Goal: Task Accomplishment & Management: Use online tool/utility

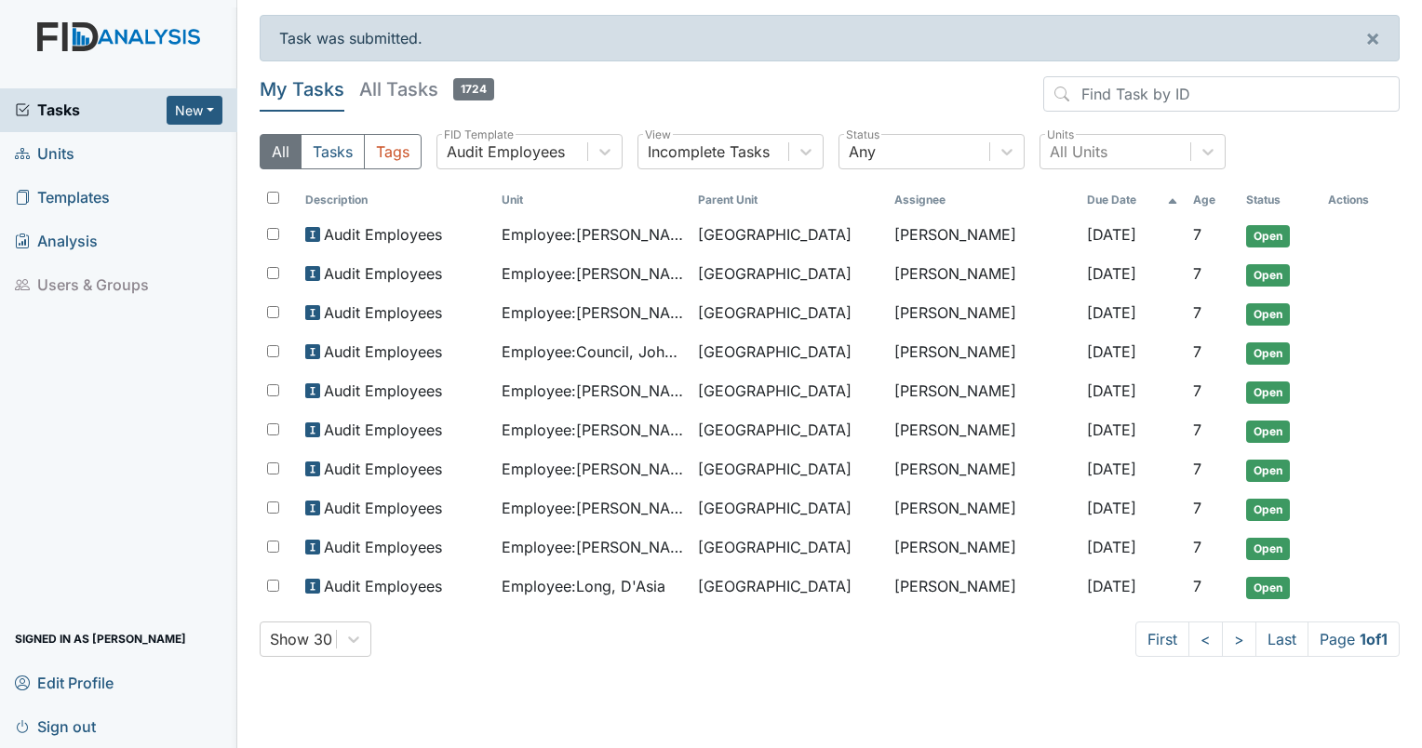
click at [70, 149] on span "Units" at bounding box center [45, 154] width 60 height 29
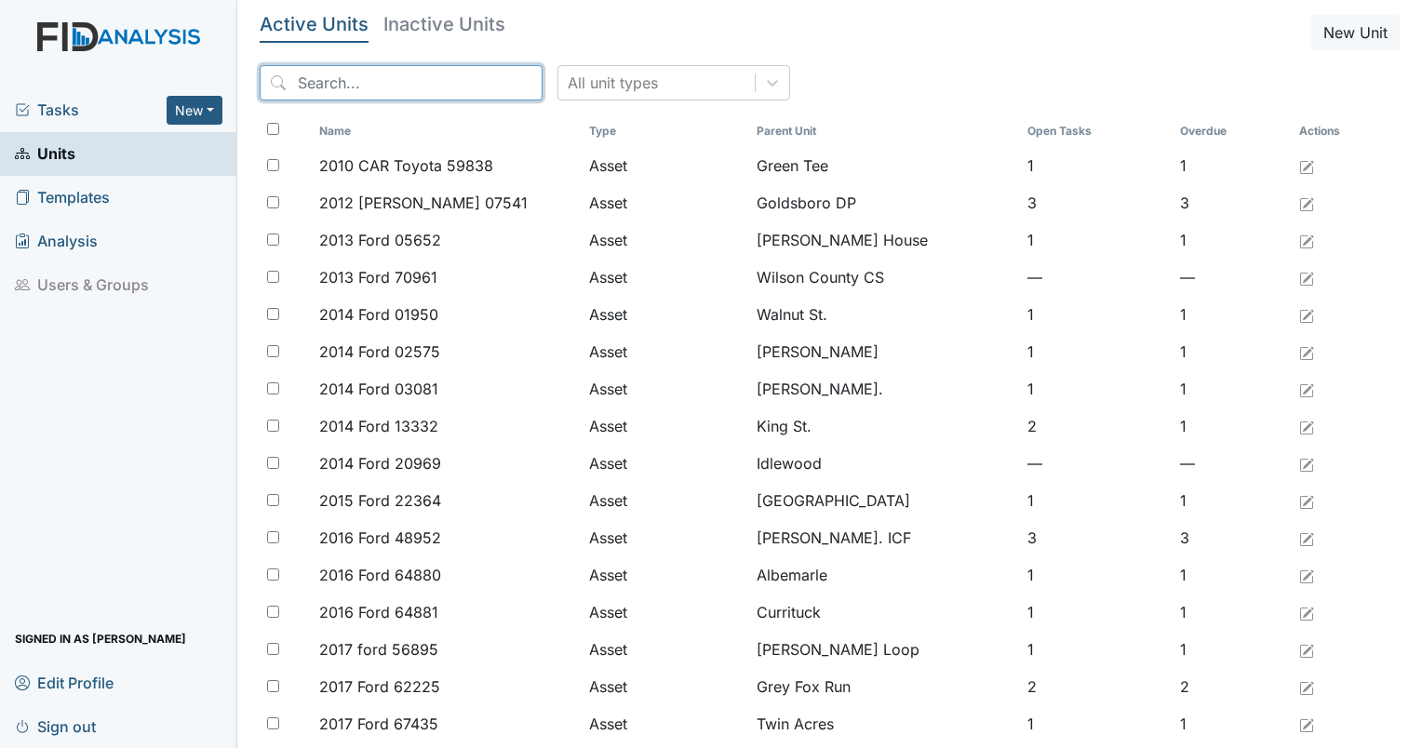
click at [356, 87] on input "search" at bounding box center [401, 82] width 283 height 35
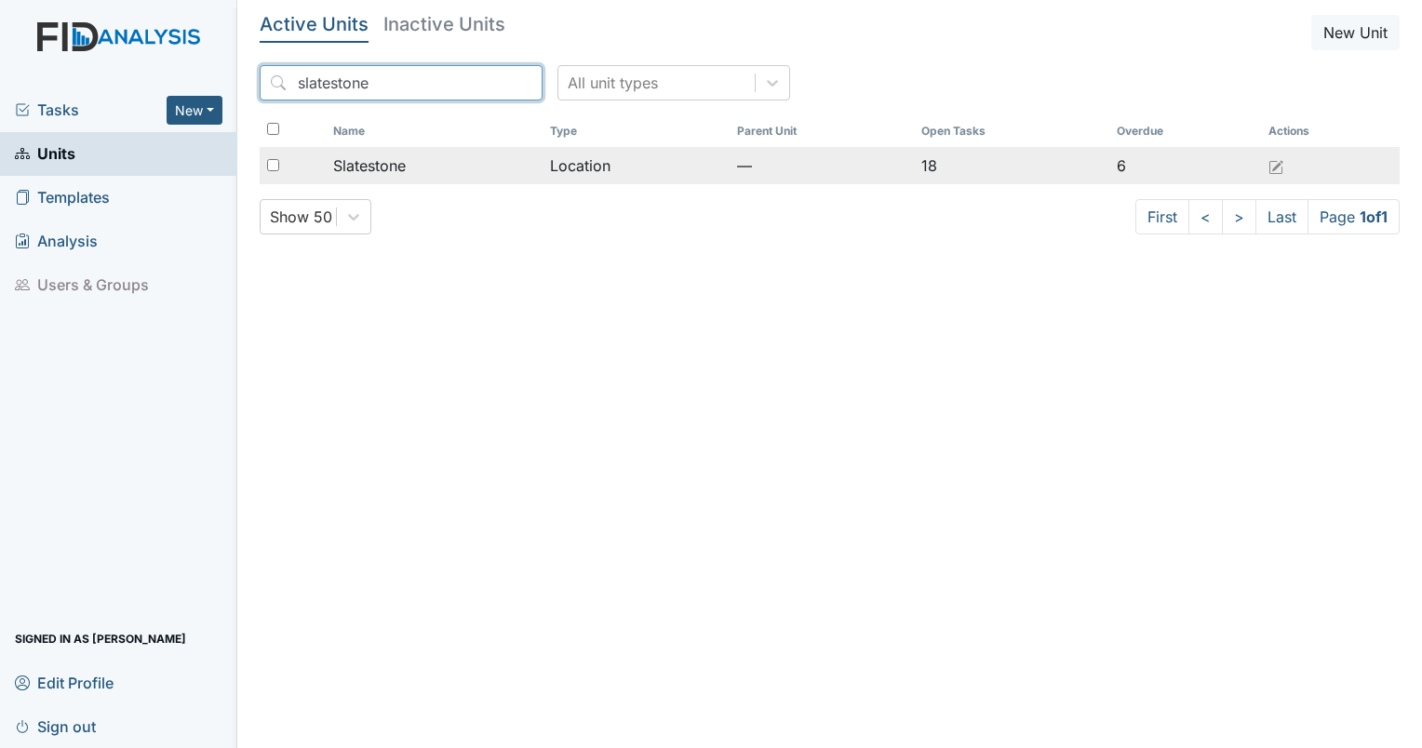
type input "slatestone"
click at [357, 182] on td "Slatestone" at bounding box center [434, 165] width 217 height 37
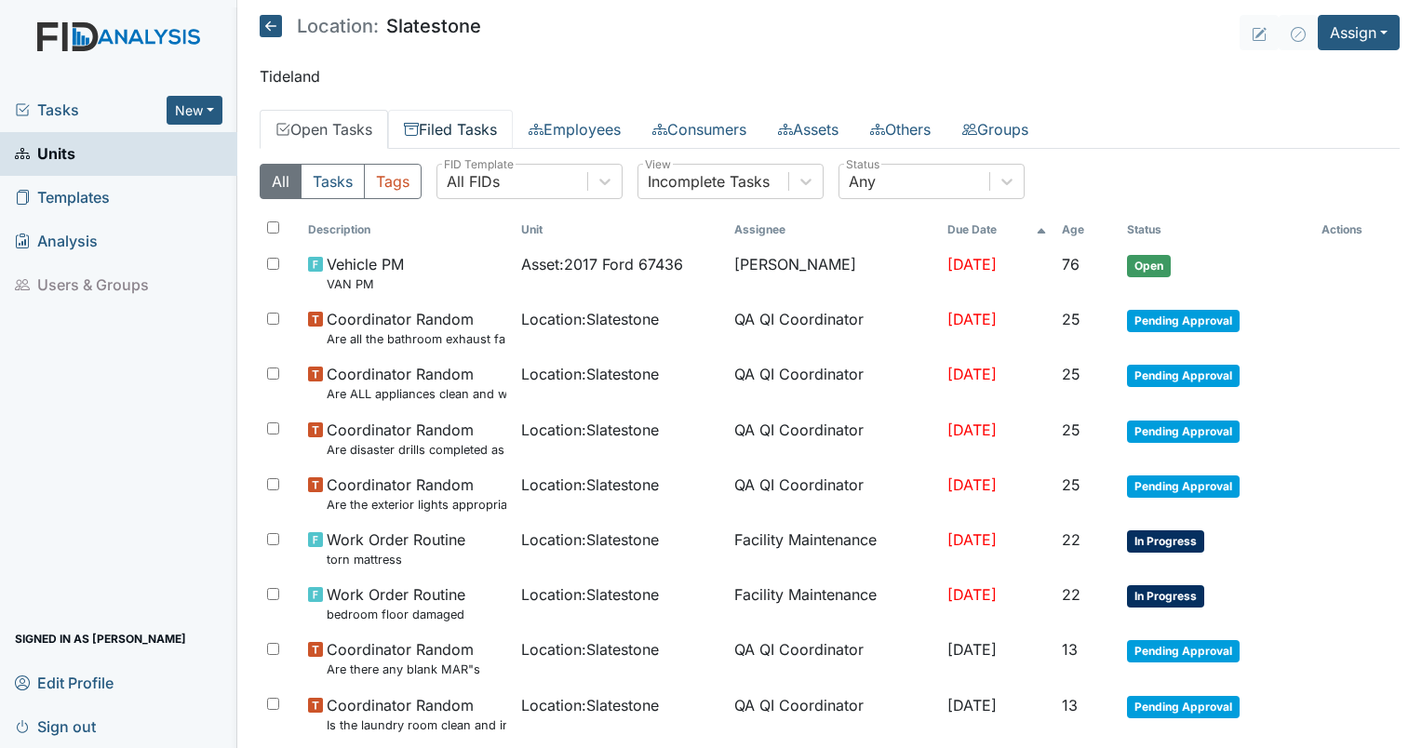
click at [473, 122] on link "Filed Tasks" at bounding box center [450, 129] width 125 height 39
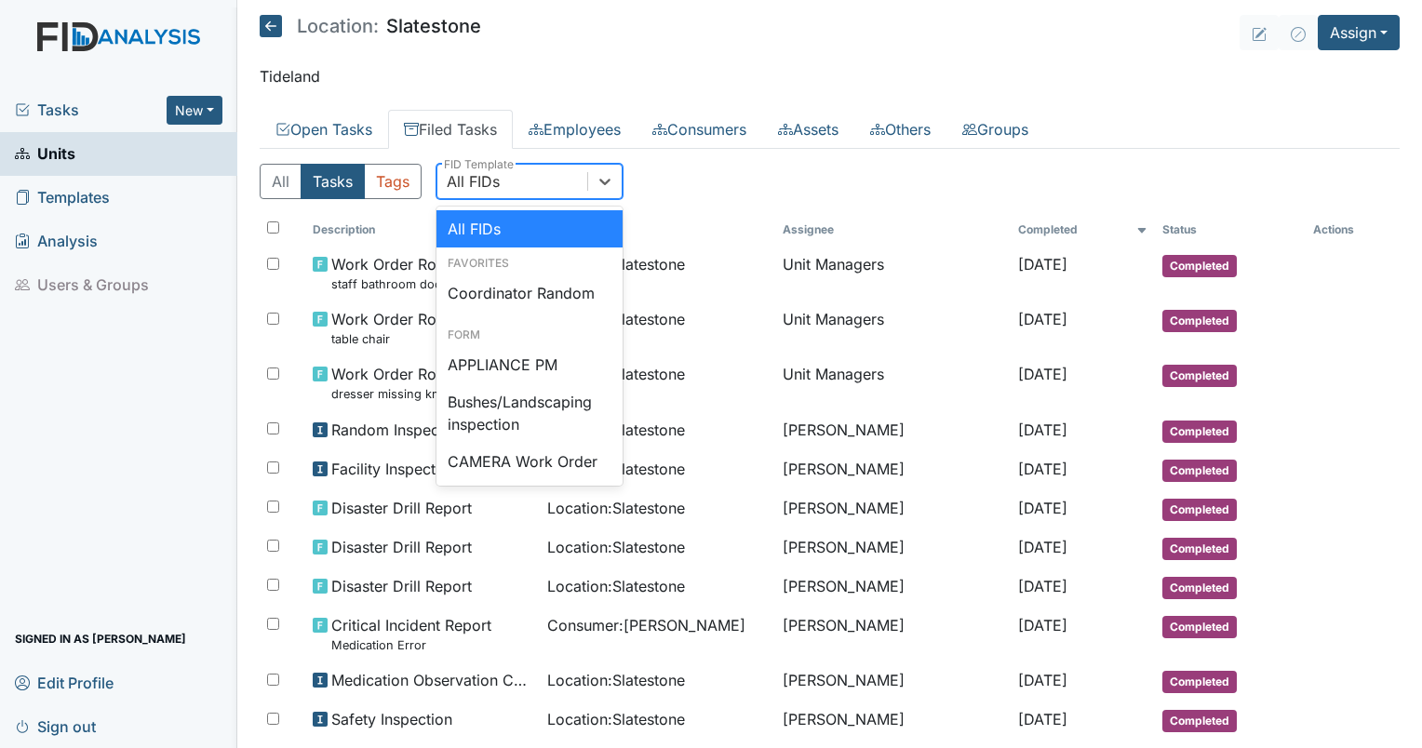
click at [487, 168] on div "All FIDs" at bounding box center [512, 182] width 150 height 34
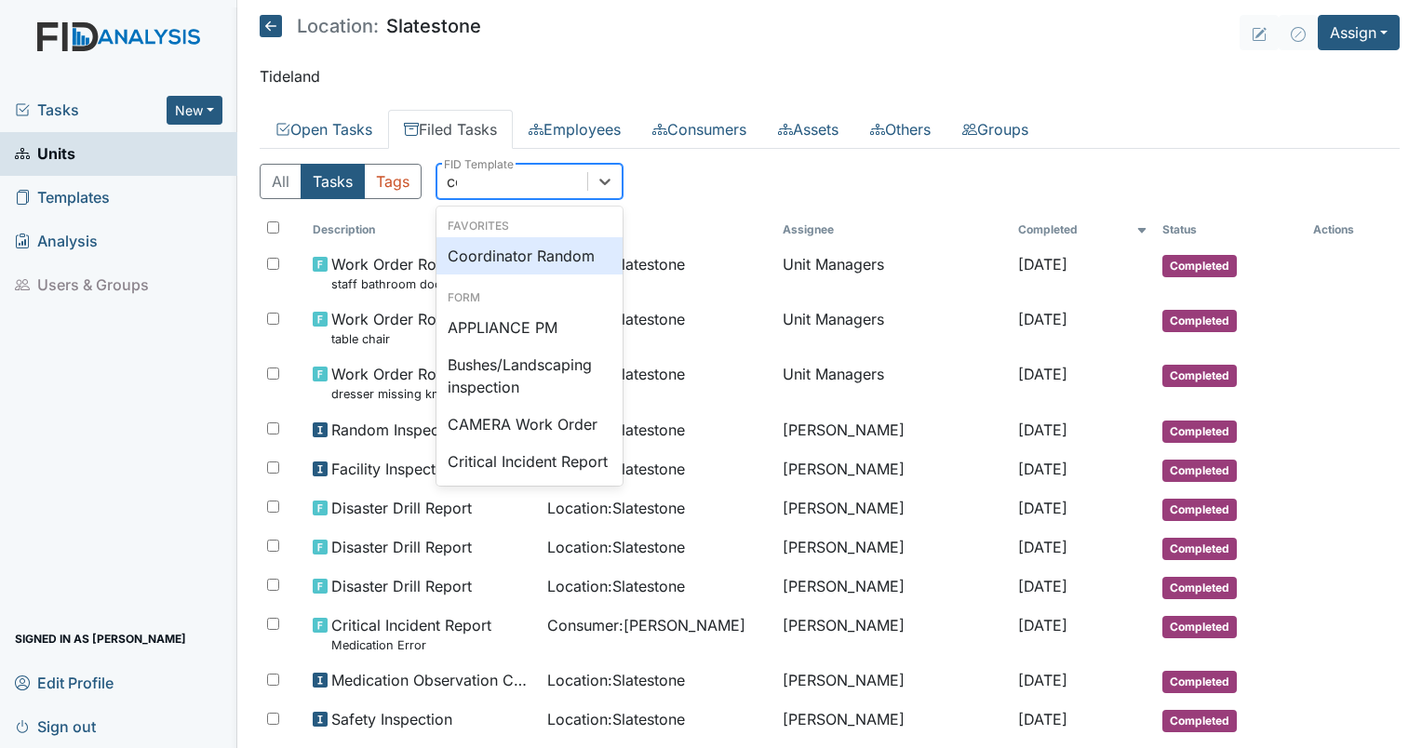
type input "coo"
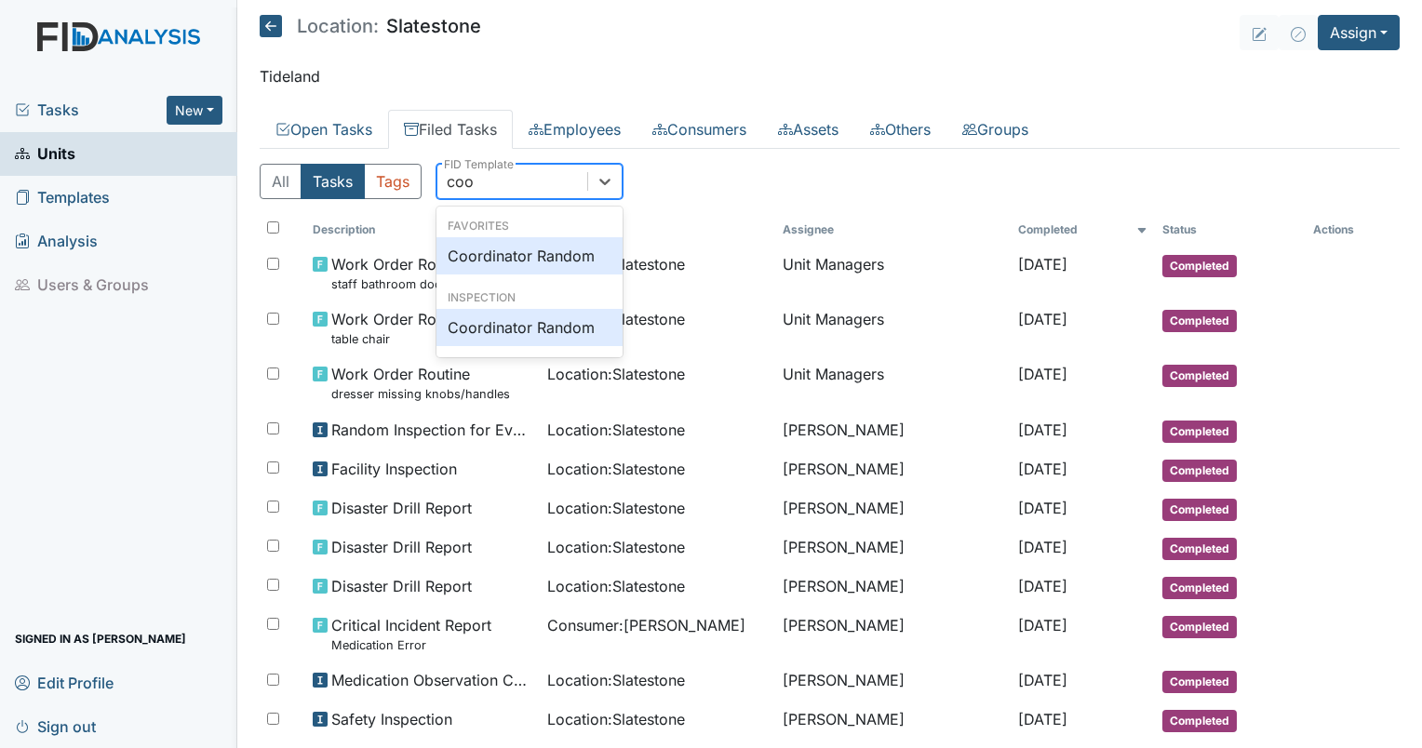
click at [484, 248] on div "Coordinator Random" at bounding box center [530, 255] width 186 height 37
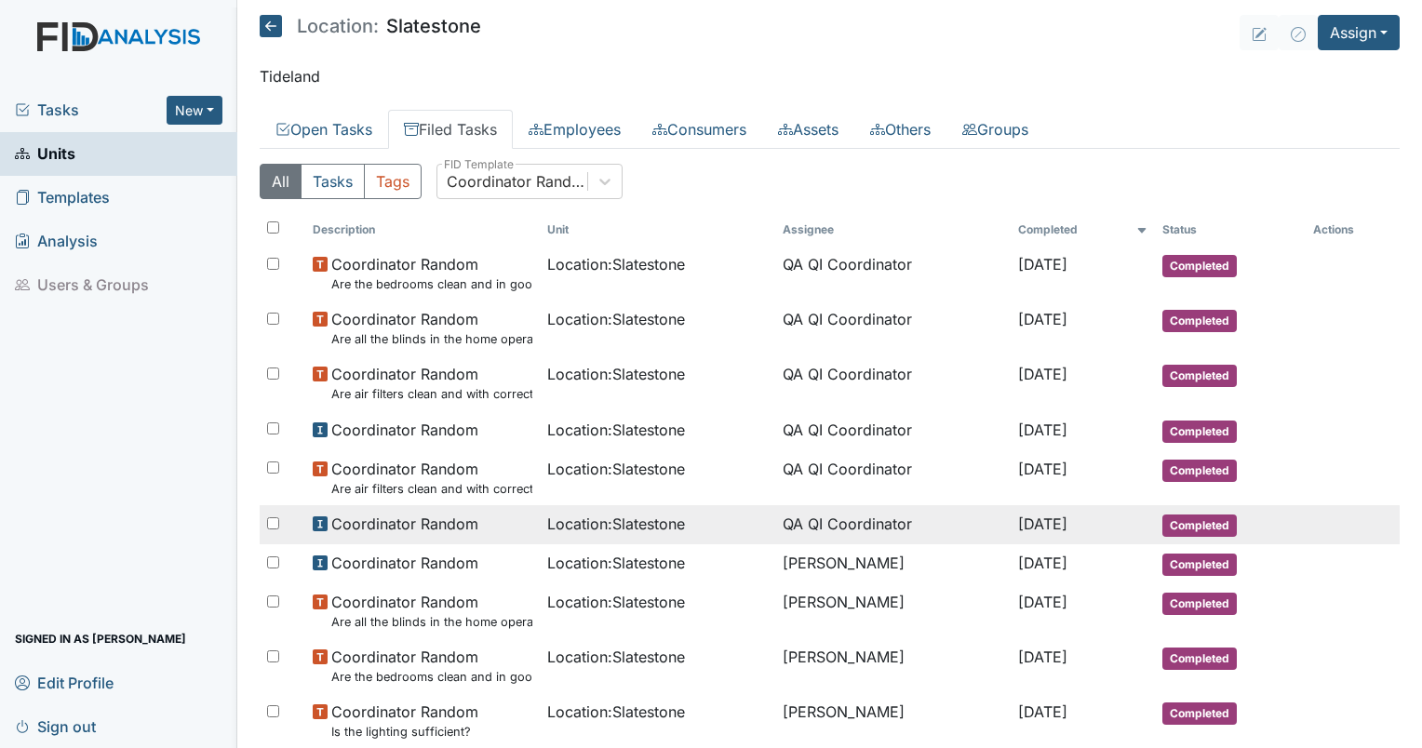
click at [586, 528] on span "Location : Slatestone" at bounding box center [616, 524] width 138 height 22
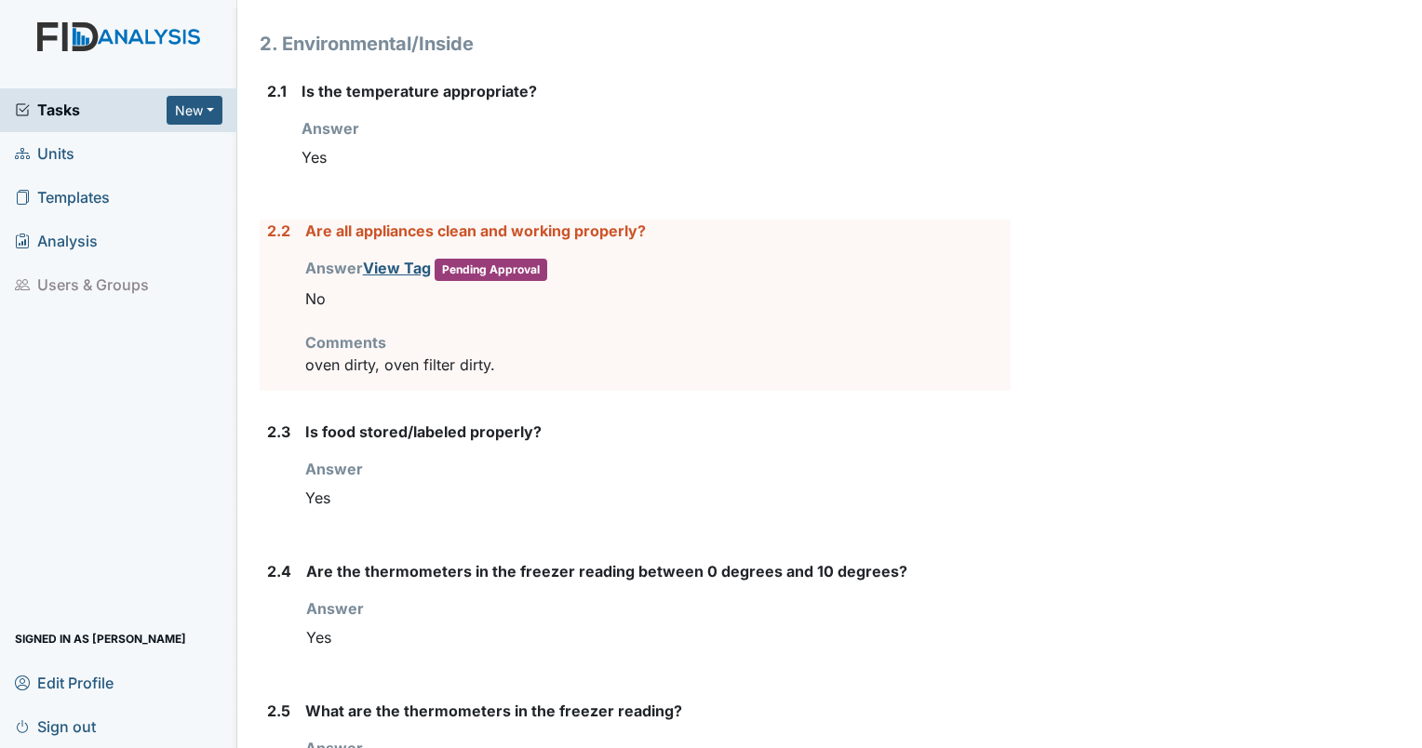
scroll to position [1878, 0]
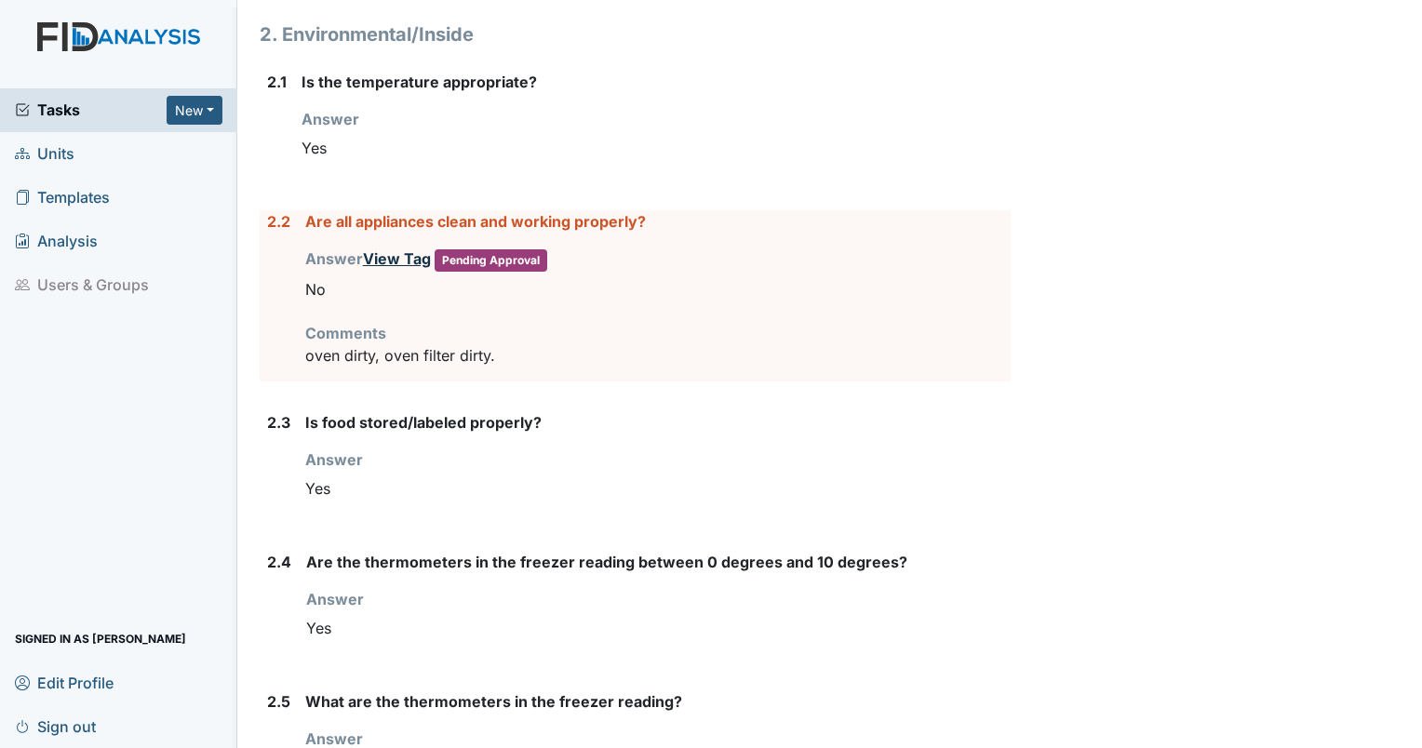
click at [370, 252] on link "View Tag" at bounding box center [397, 258] width 68 height 19
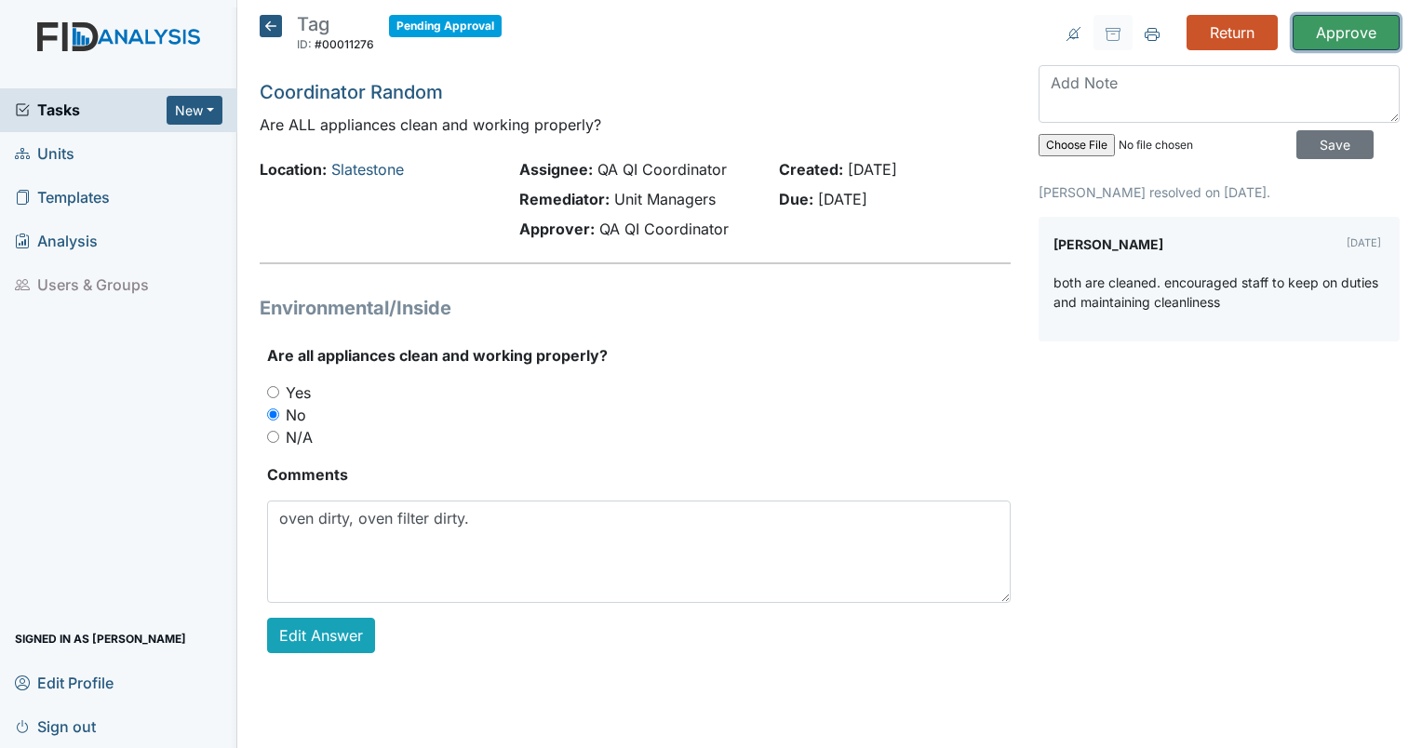
click at [1360, 30] on input "Approve" at bounding box center [1346, 32] width 107 height 35
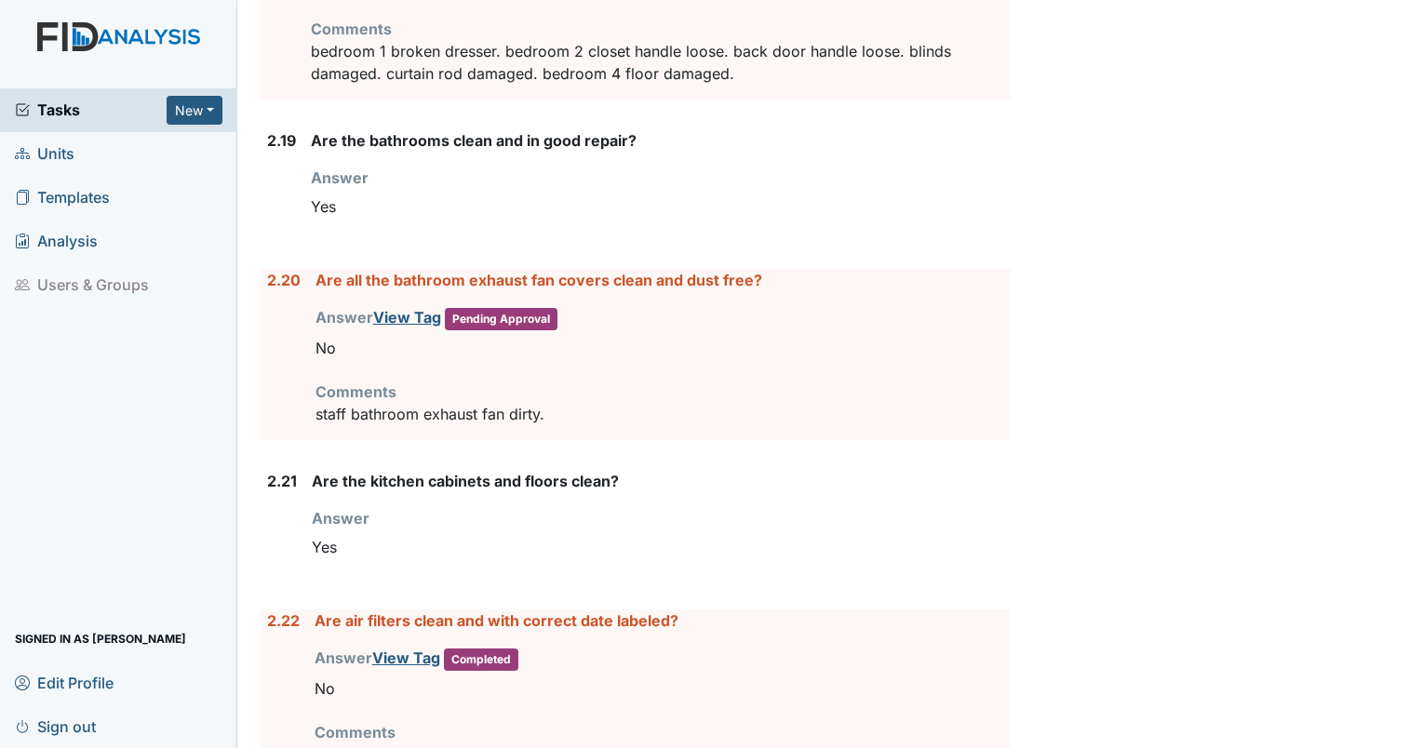
scroll to position [4557, 0]
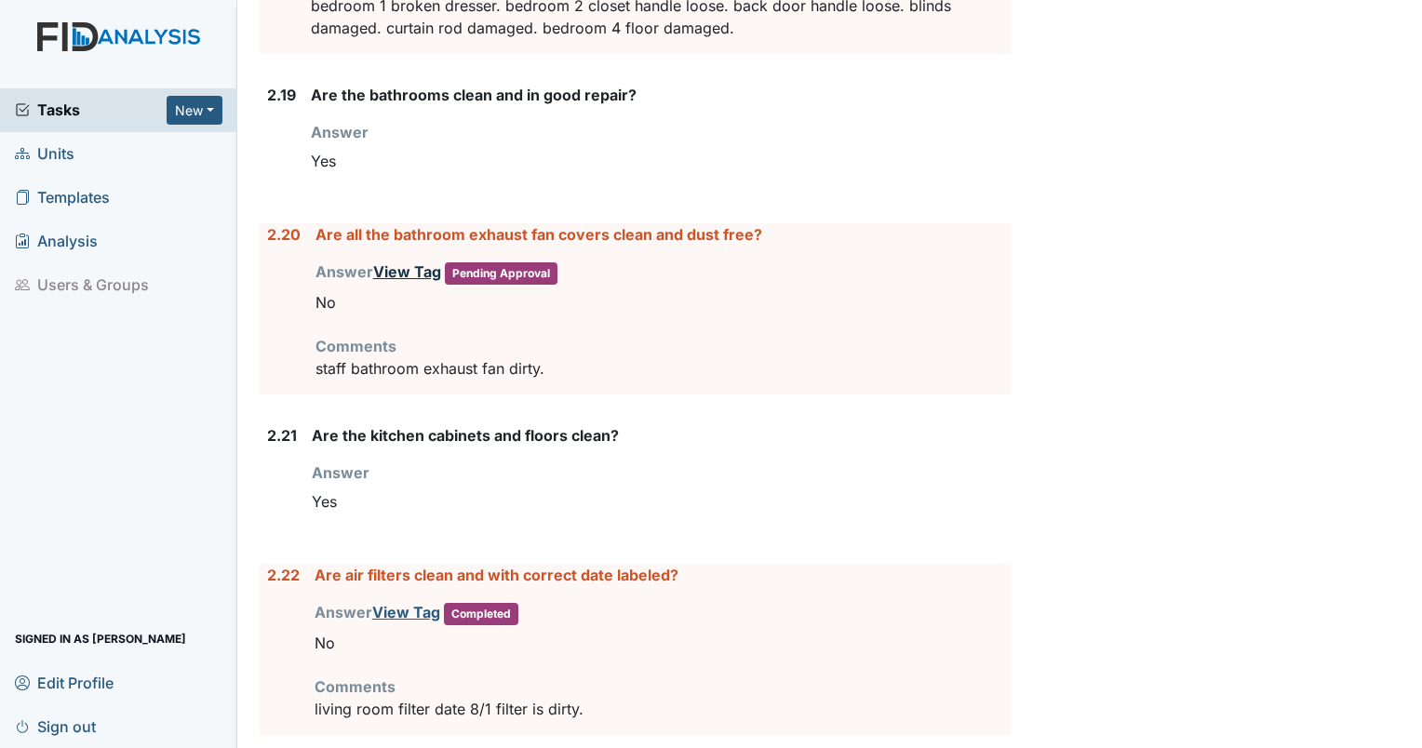
click at [383, 262] on link "View Tag" at bounding box center [407, 271] width 68 height 19
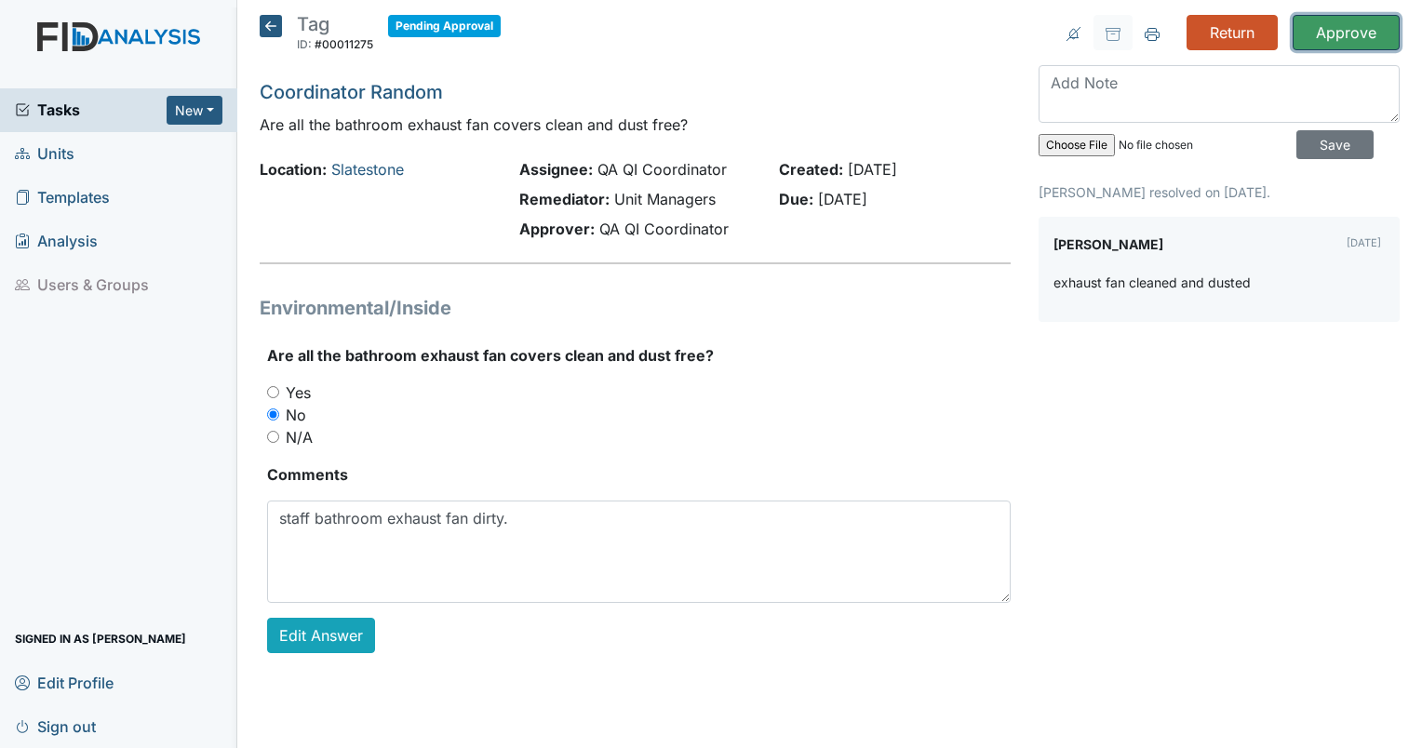
click at [1337, 34] on input "Approve" at bounding box center [1346, 32] width 107 height 35
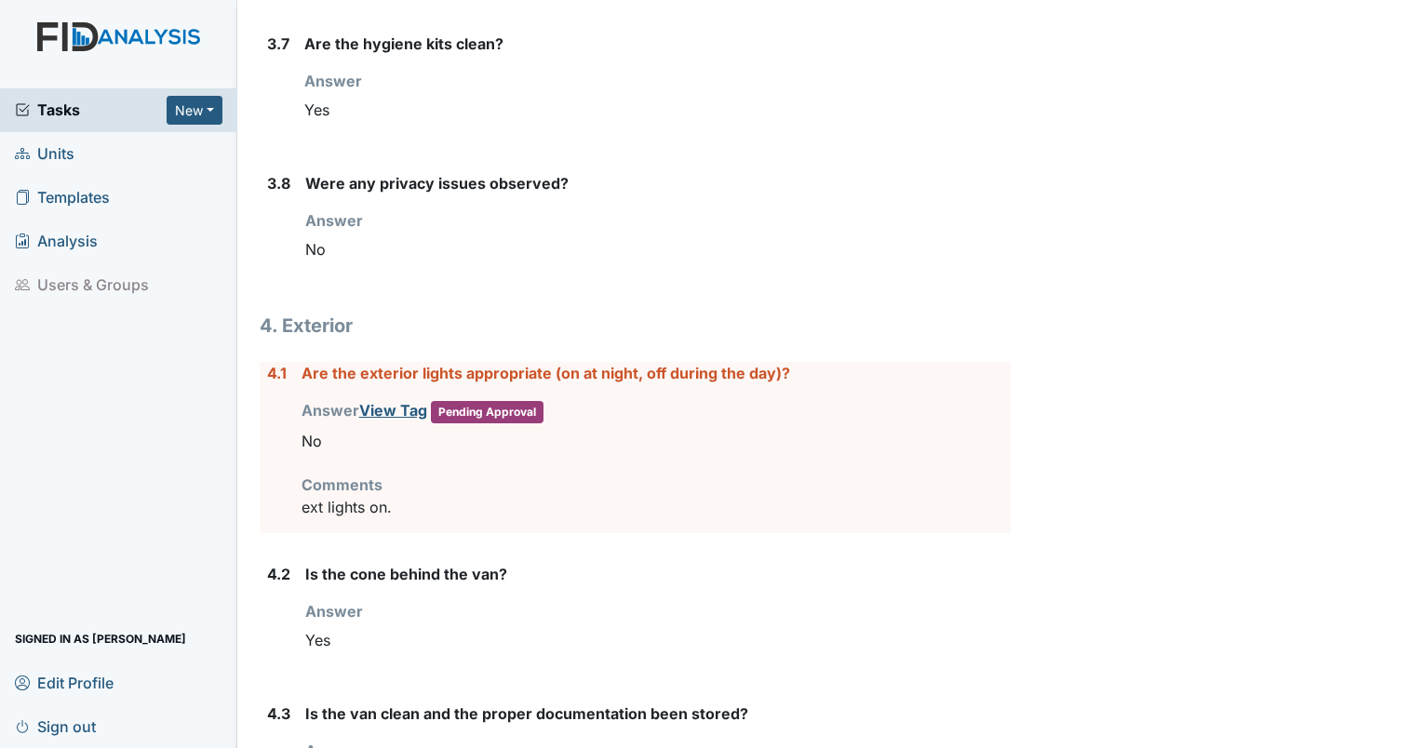
scroll to position [6341, 0]
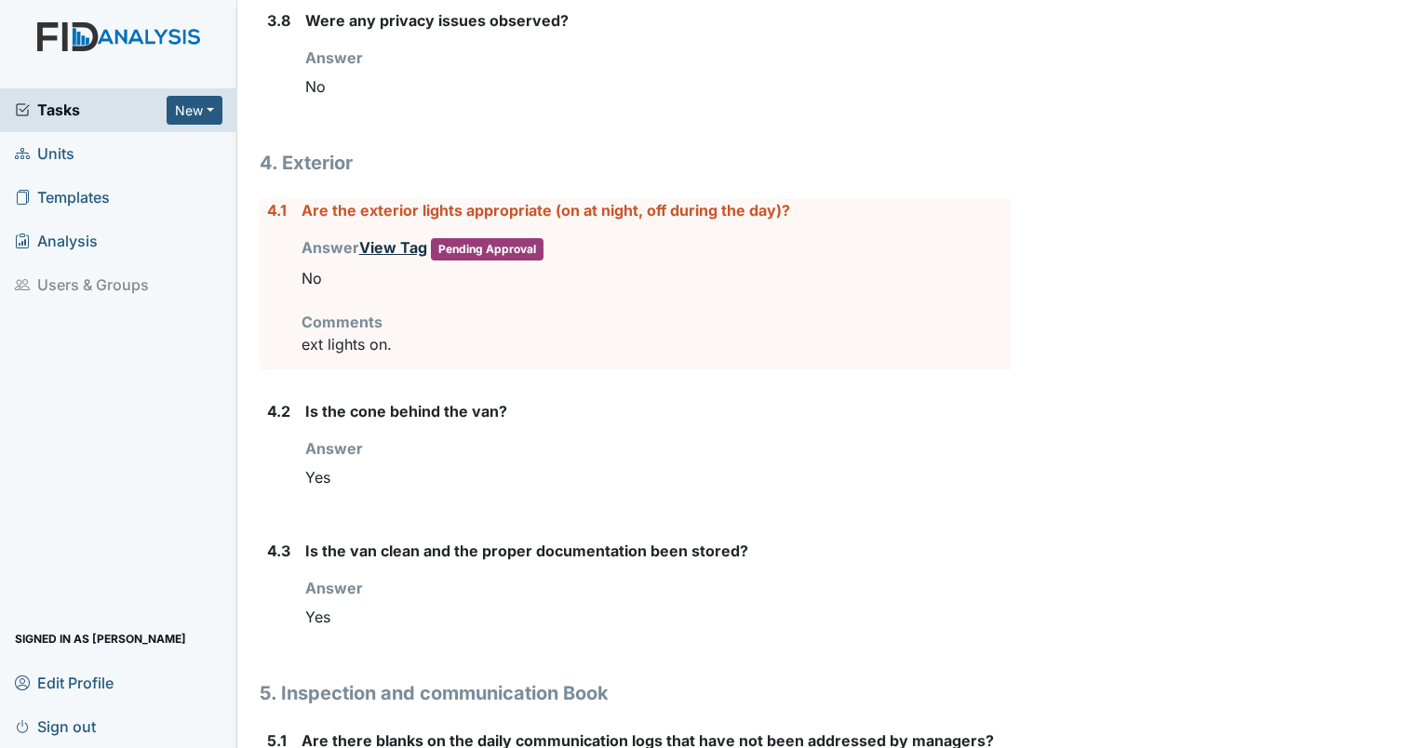
click at [395, 238] on link "View Tag" at bounding box center [393, 247] width 68 height 19
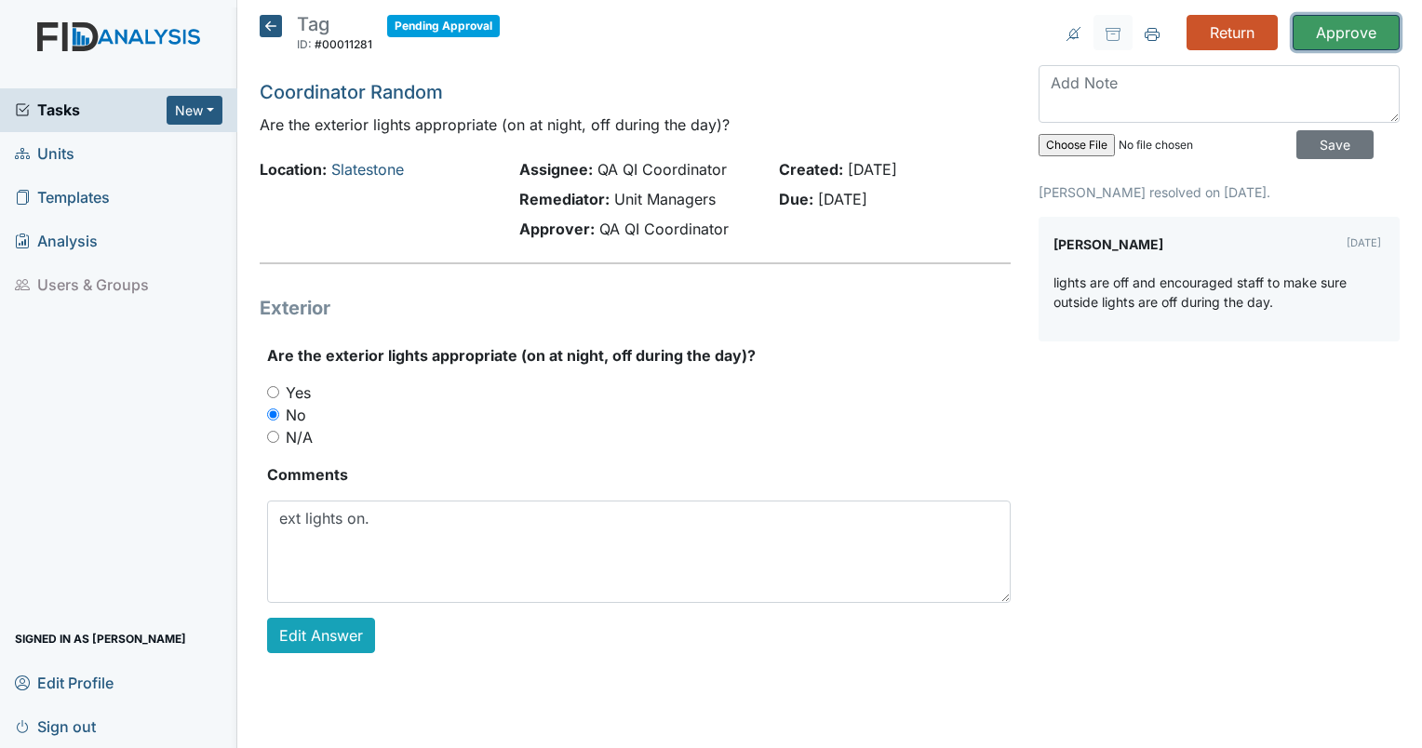
click at [1337, 40] on input "Approve" at bounding box center [1346, 32] width 107 height 35
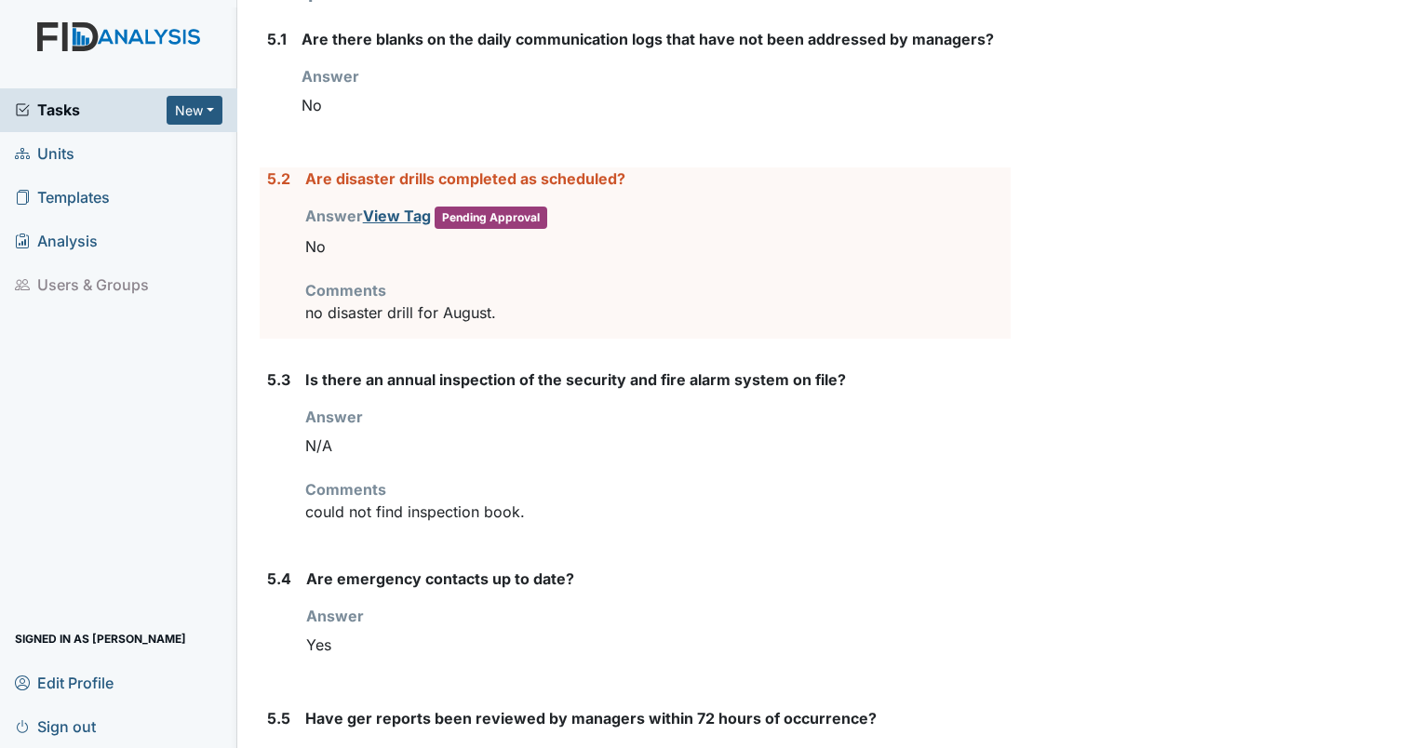
scroll to position [7115, 0]
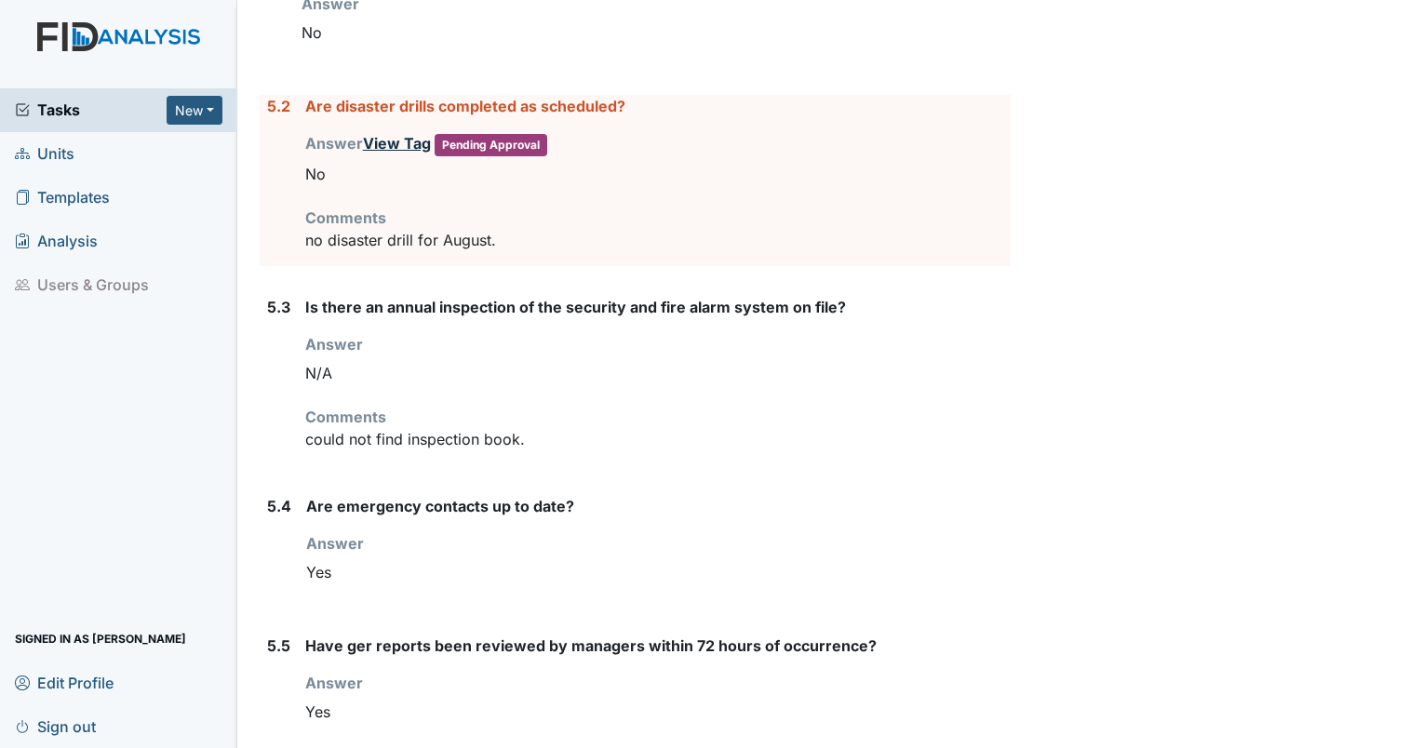
click at [382, 134] on link "View Tag" at bounding box center [397, 143] width 68 height 19
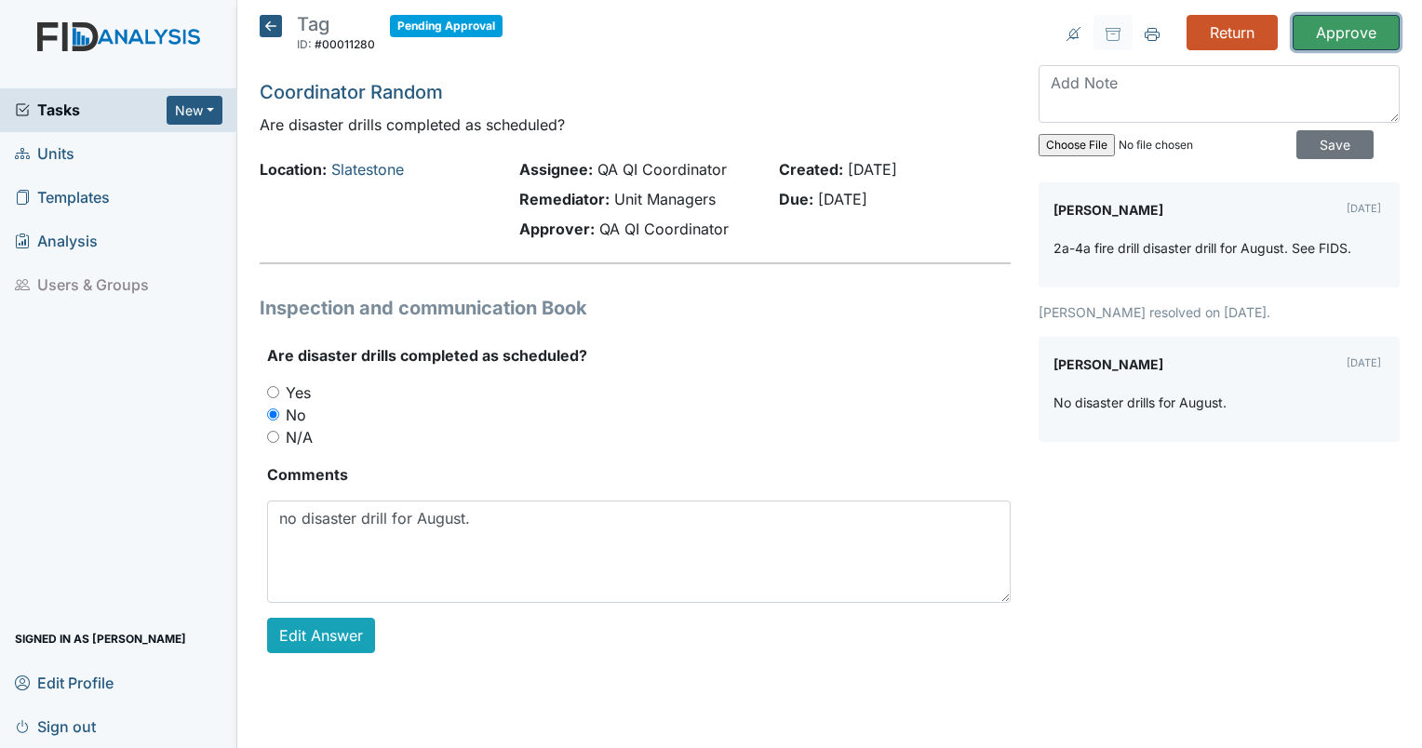
click at [1365, 38] on input "Approve" at bounding box center [1346, 32] width 107 height 35
click at [360, 165] on link "Slatestone" at bounding box center [367, 169] width 73 height 19
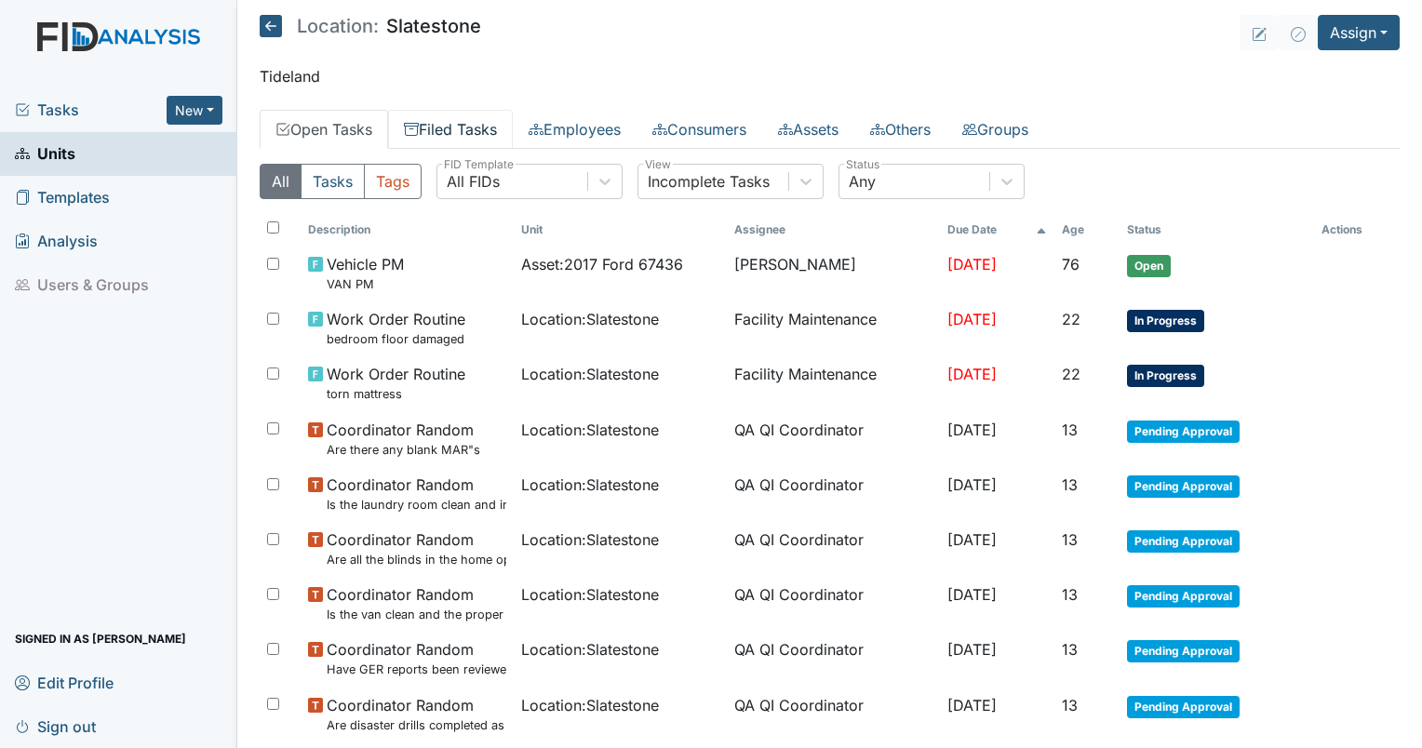
click at [429, 121] on link "Filed Tasks" at bounding box center [450, 129] width 125 height 39
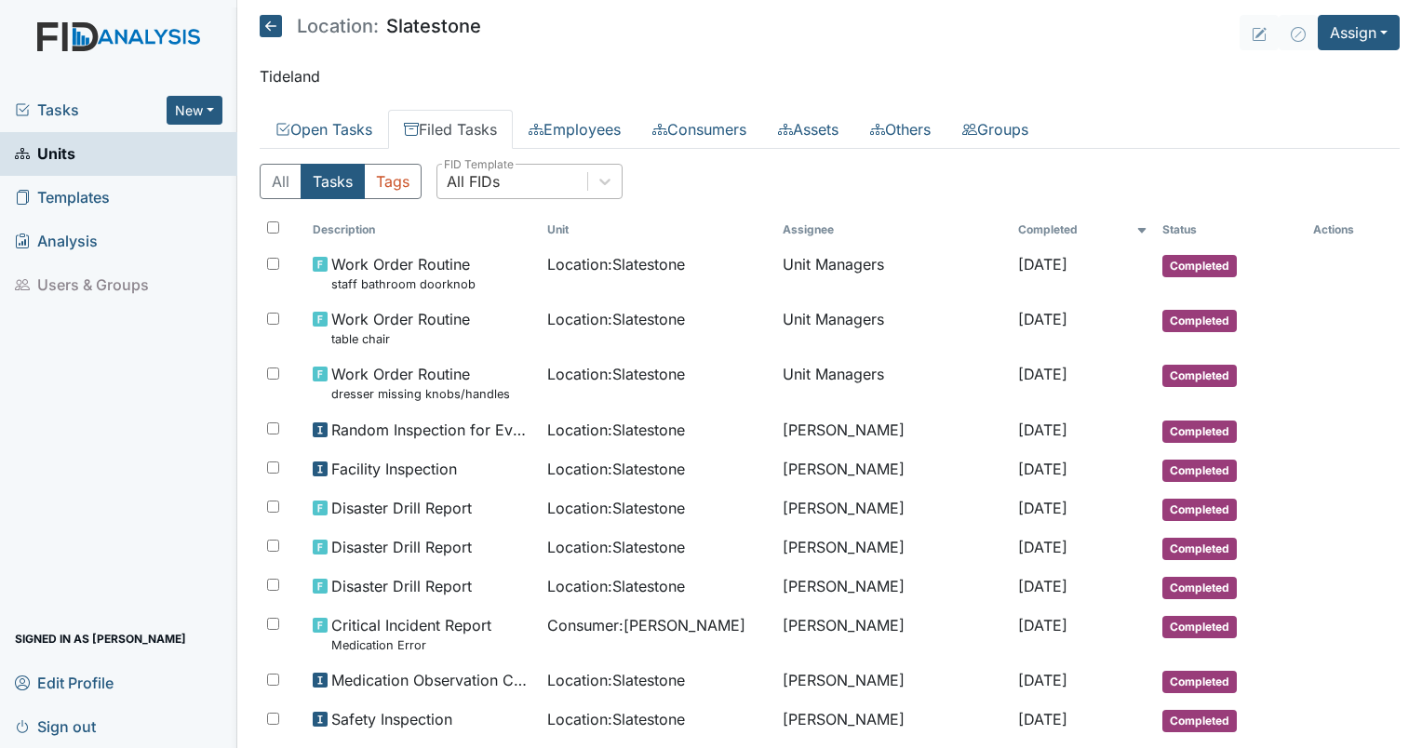
click at [485, 175] on div "All FIDs" at bounding box center [473, 181] width 53 height 22
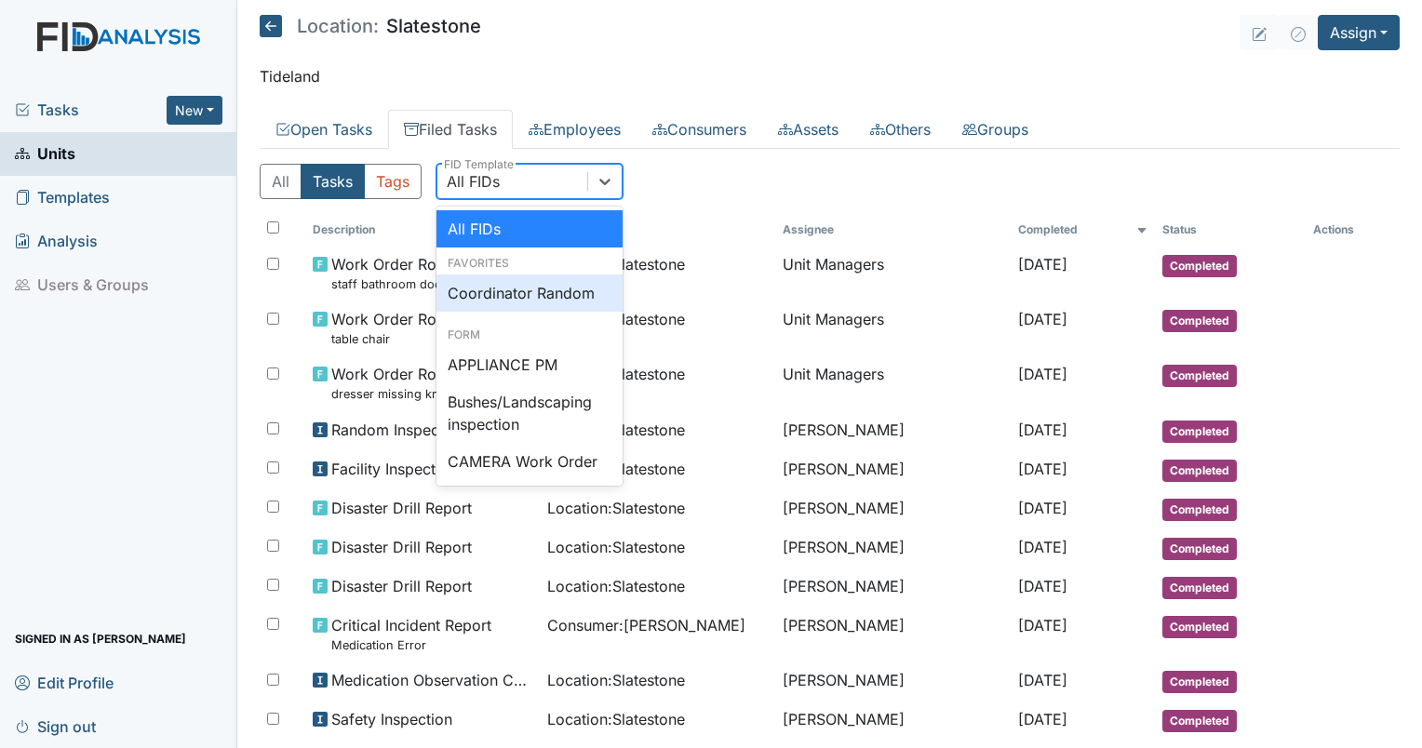
click at [496, 285] on div "Coordinator Random" at bounding box center [530, 293] width 186 height 37
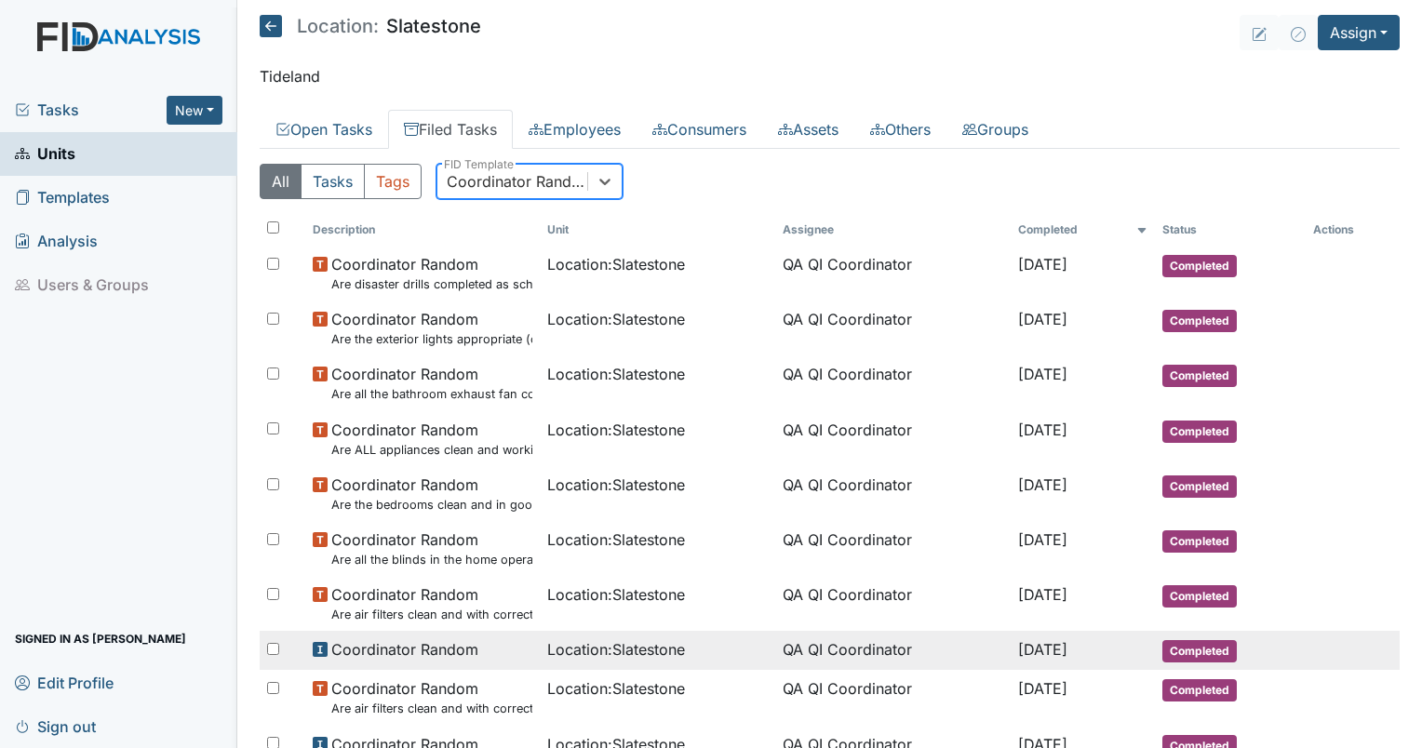
click at [633, 641] on span "Location : Slatestone" at bounding box center [616, 650] width 138 height 22
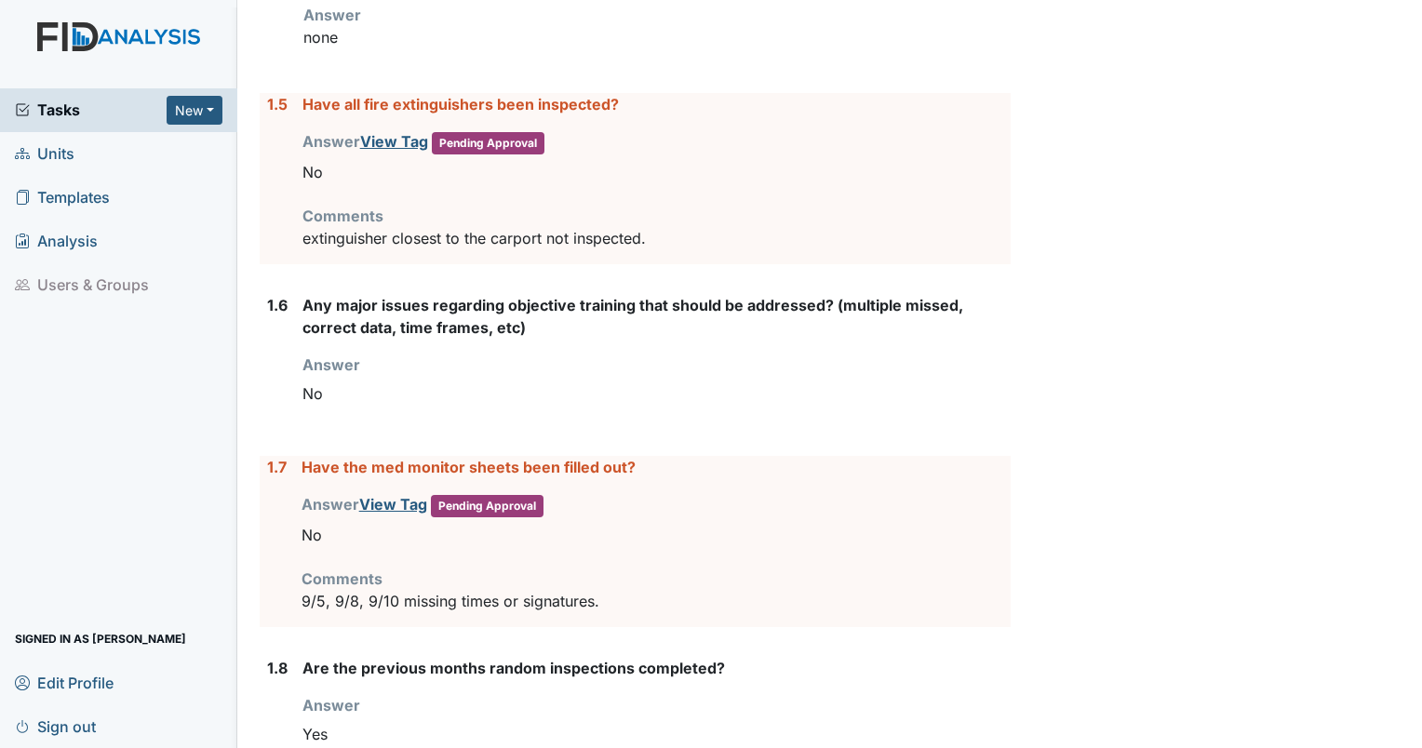
scroll to position [797, 0]
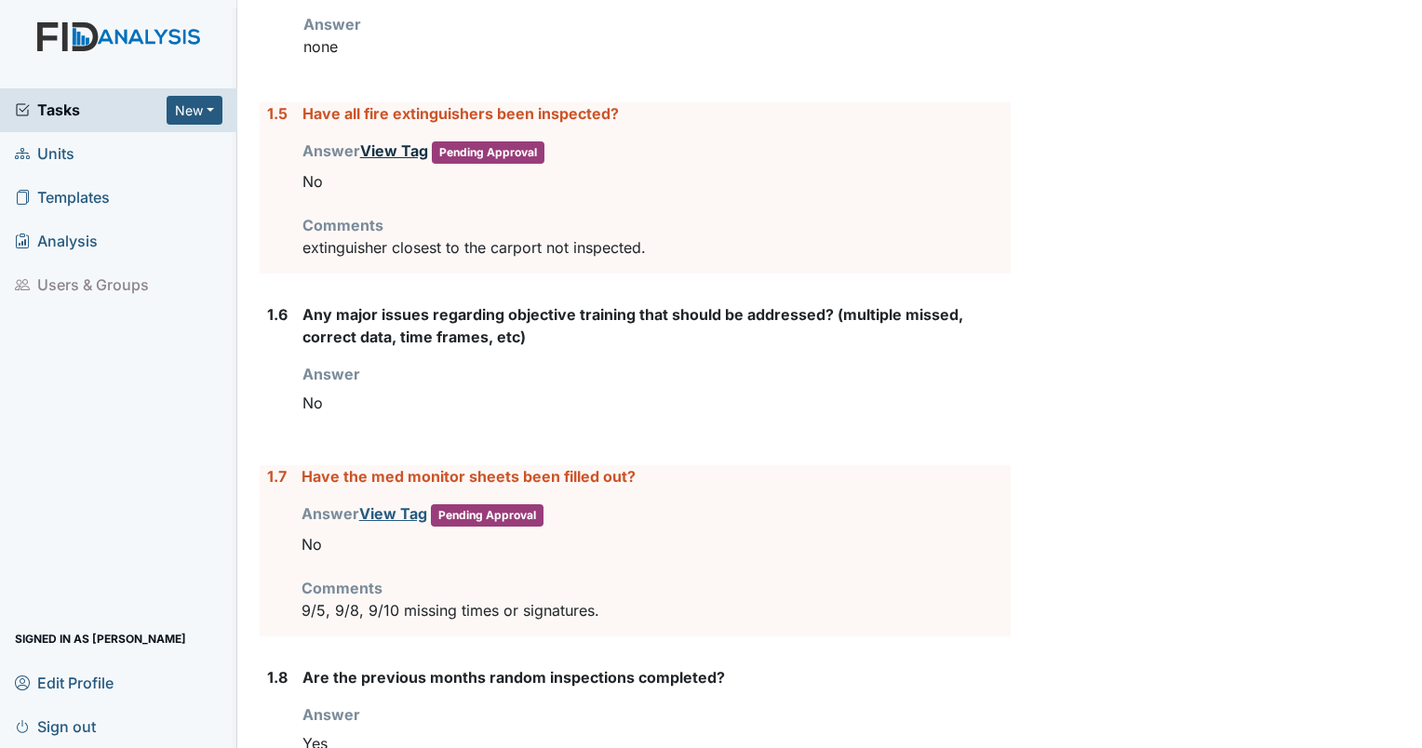
click at [391, 153] on link "View Tag" at bounding box center [394, 150] width 68 height 19
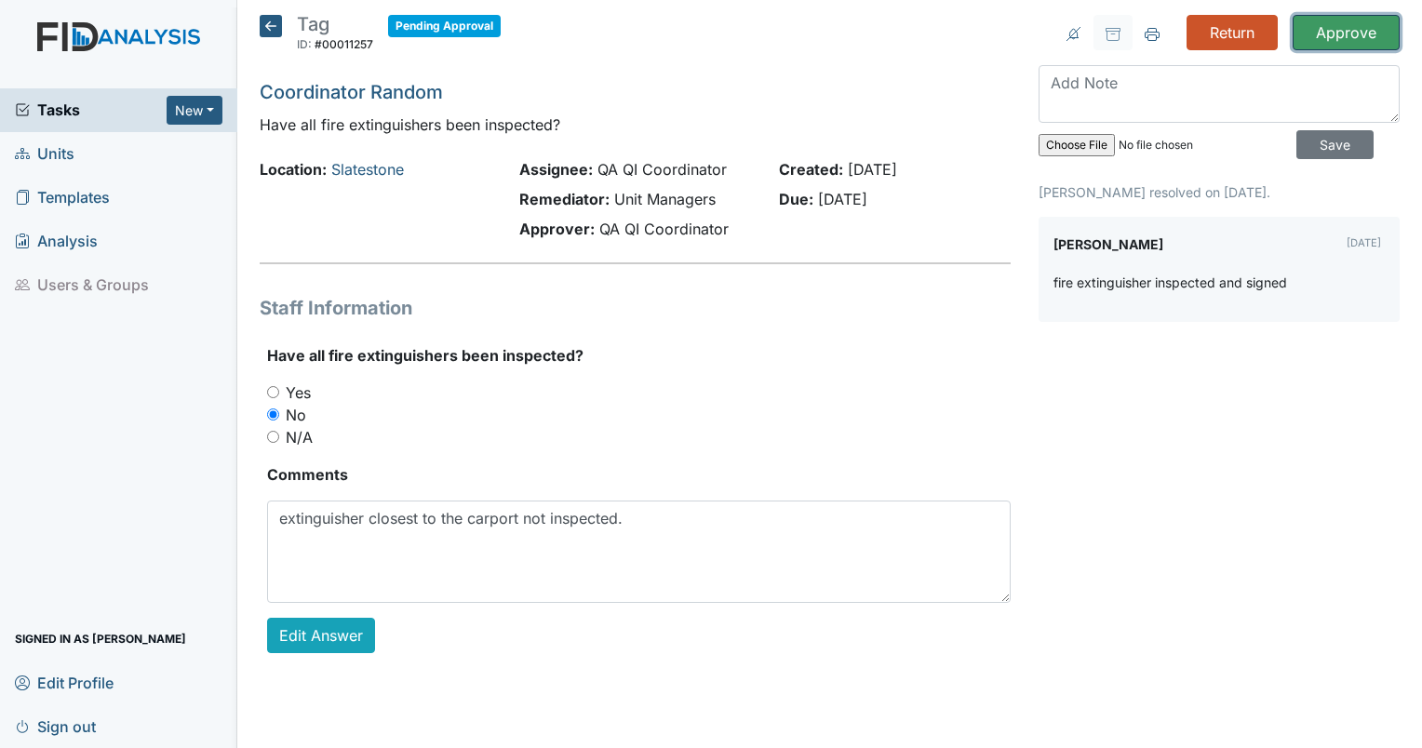
click at [1346, 37] on input "Approve" at bounding box center [1346, 32] width 107 height 35
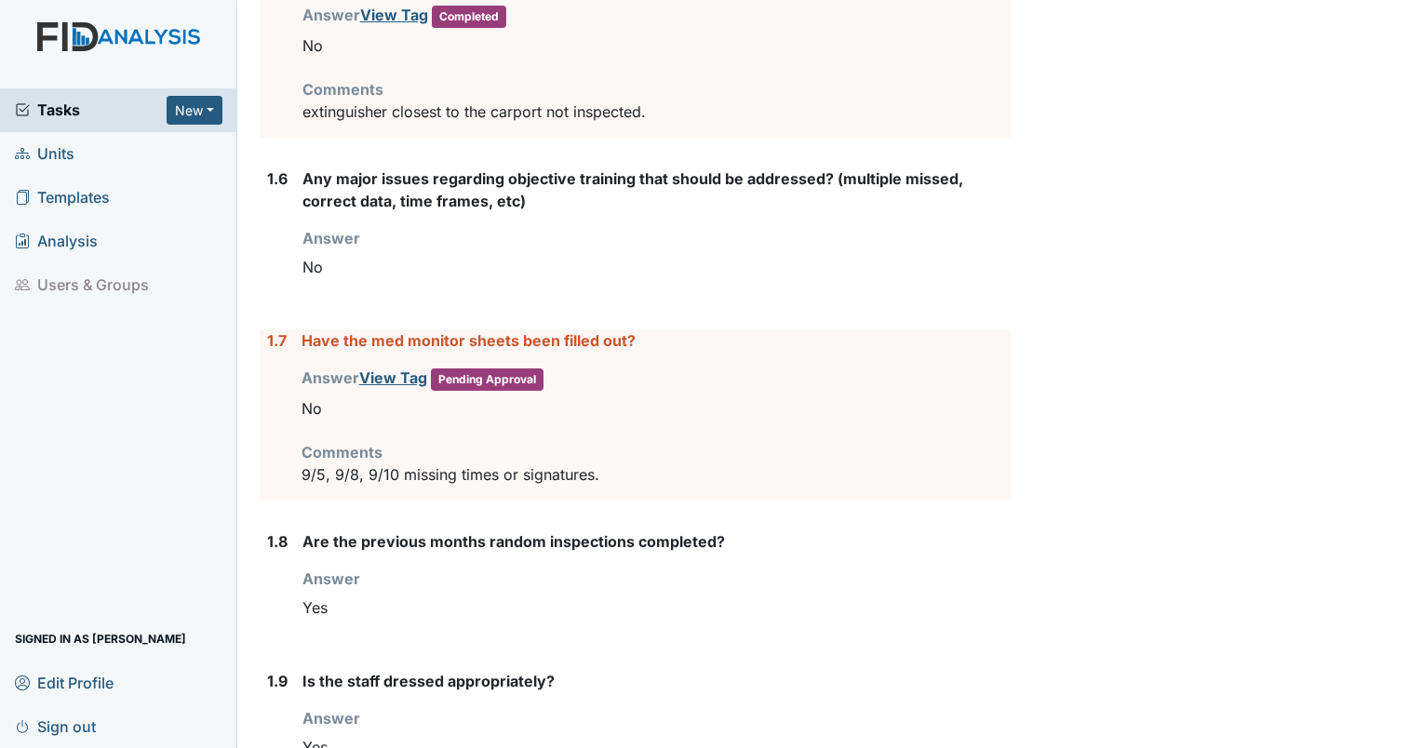
scroll to position [985, 0]
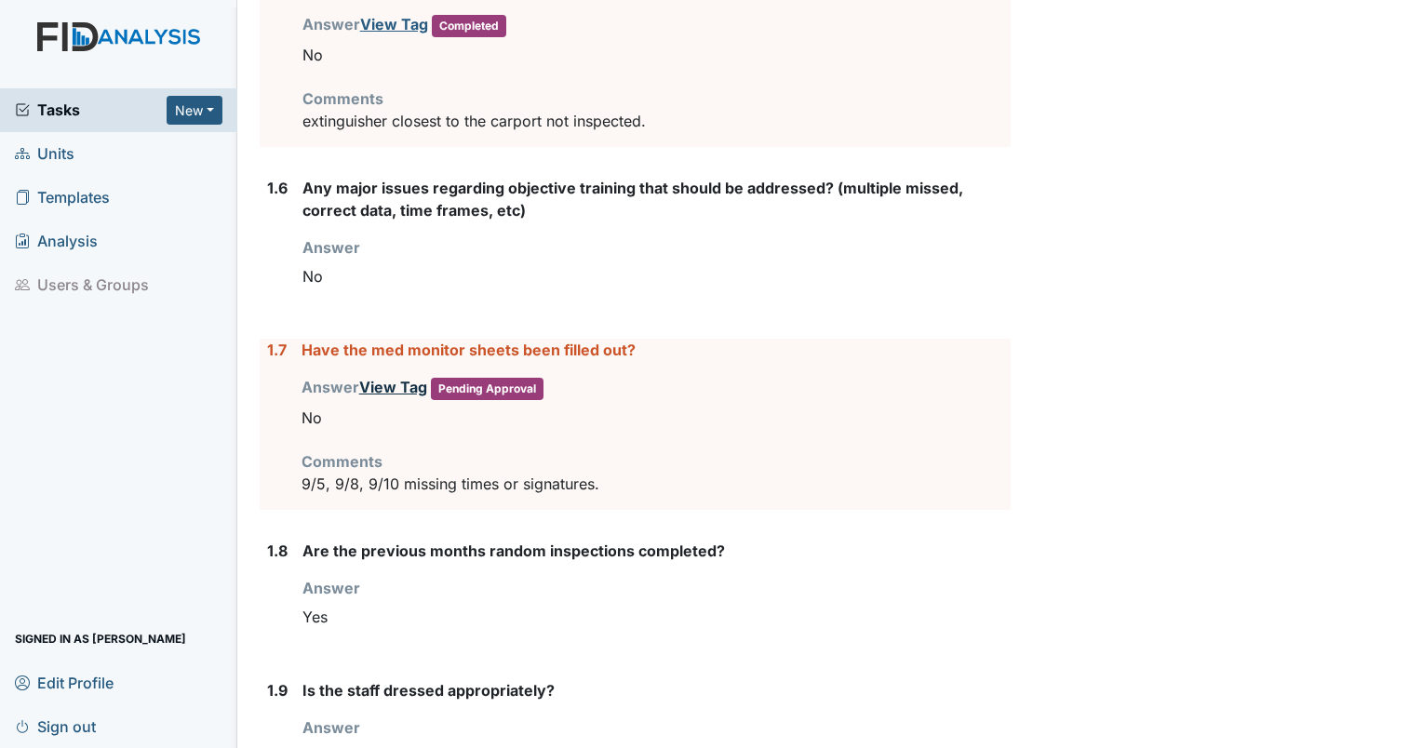
click at [398, 391] on link "View Tag" at bounding box center [393, 387] width 68 height 19
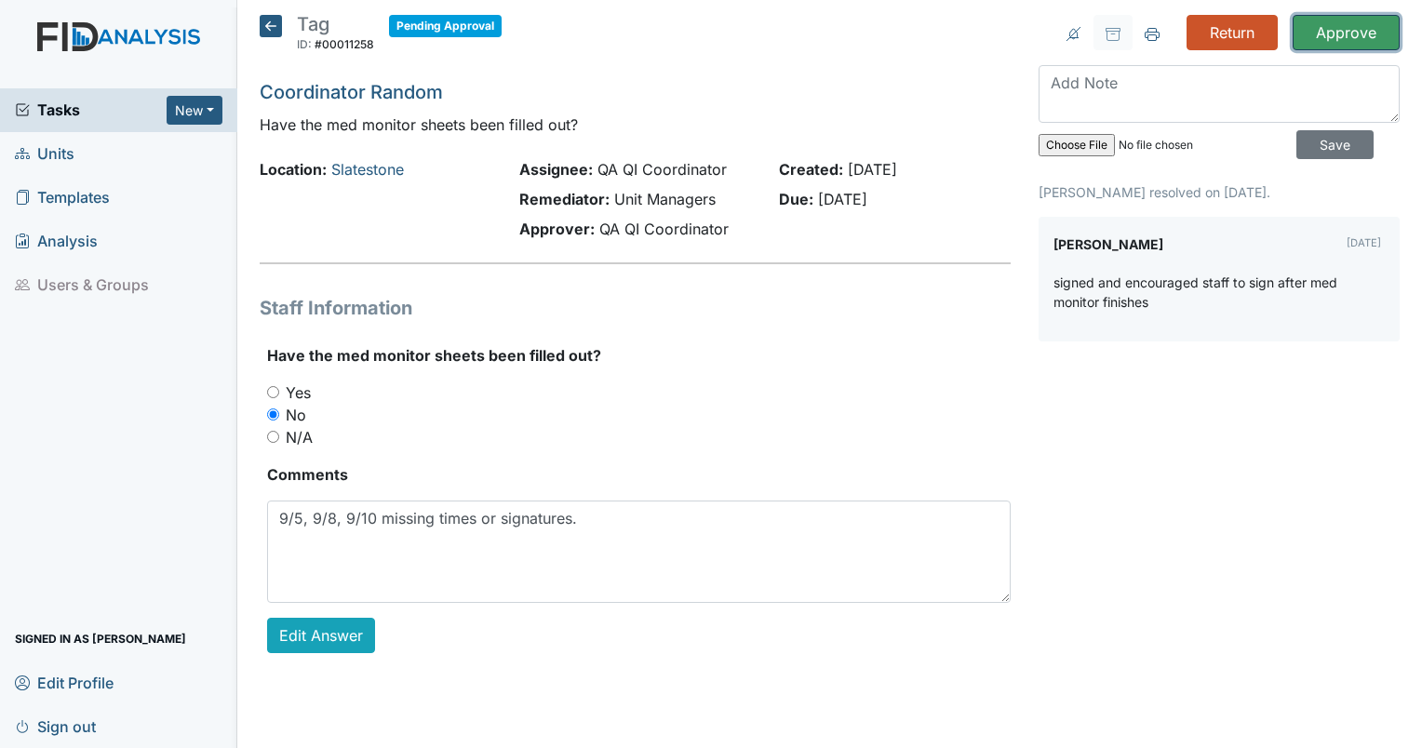
click at [1321, 38] on input "Approve" at bounding box center [1346, 32] width 107 height 35
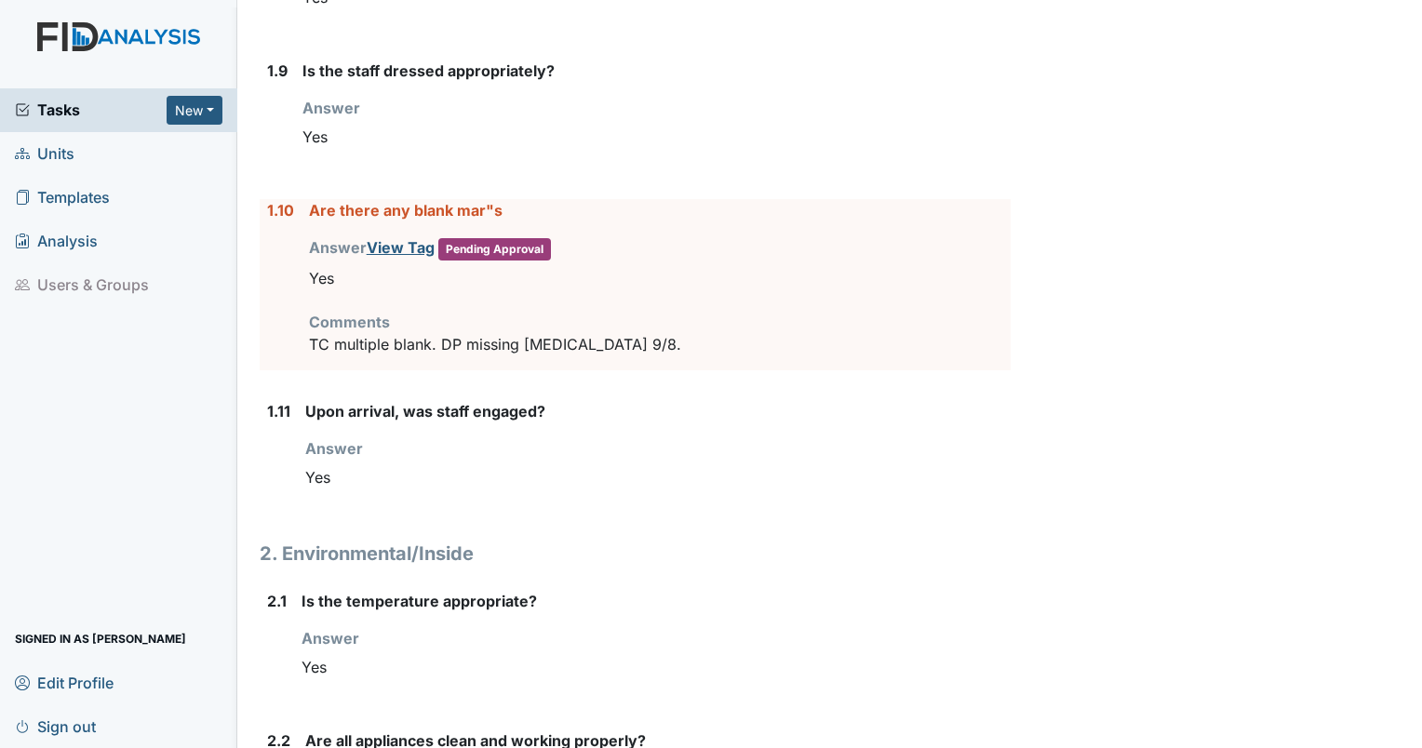
scroll to position [1651, 0]
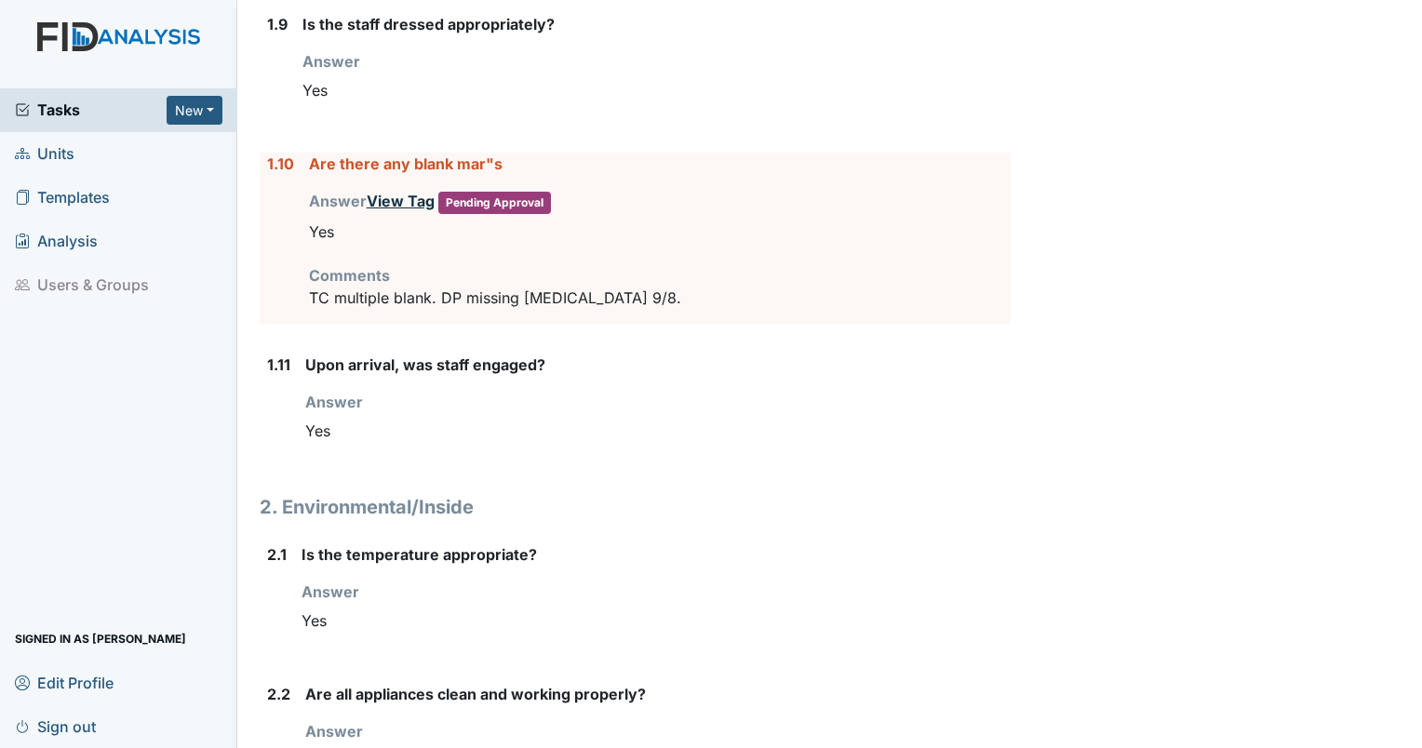
click at [391, 197] on link "View Tag" at bounding box center [401, 201] width 68 height 19
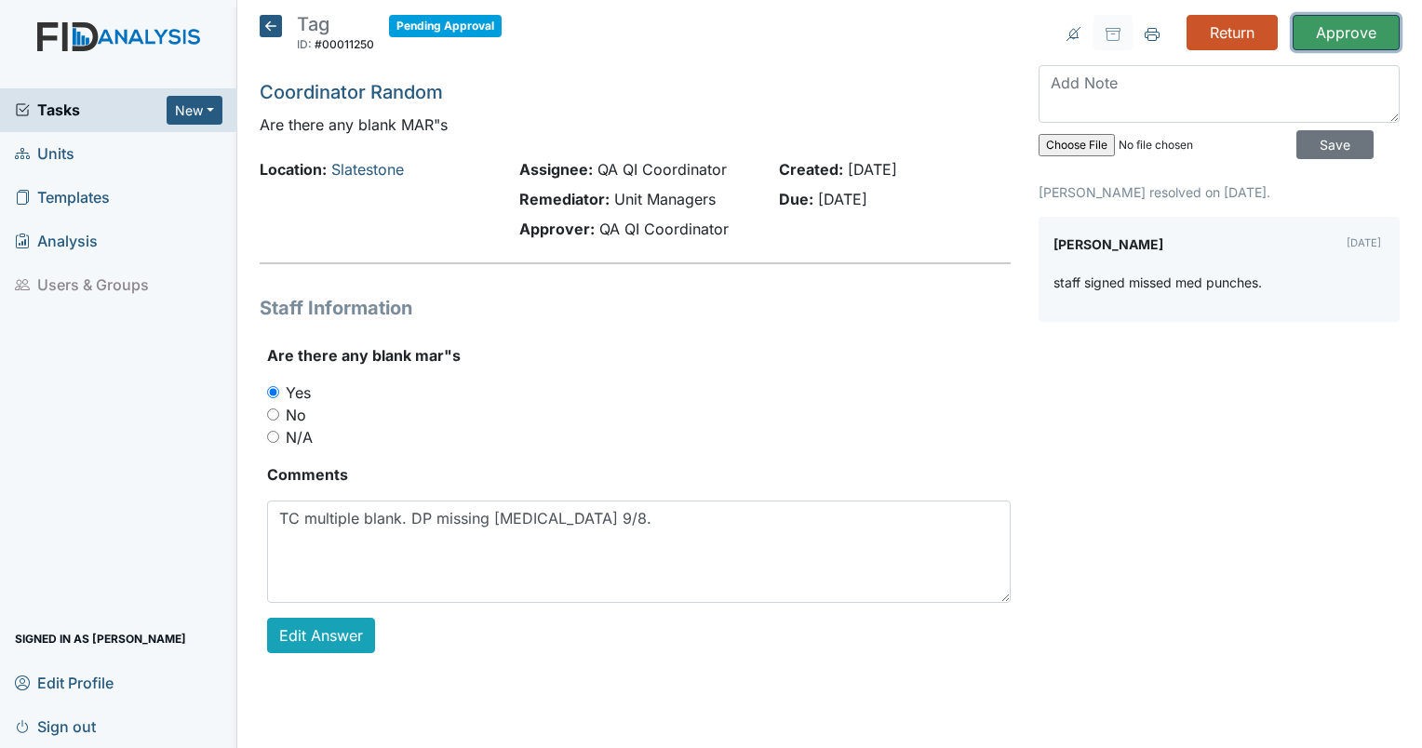
click at [1320, 34] on input "Approve" at bounding box center [1346, 32] width 107 height 35
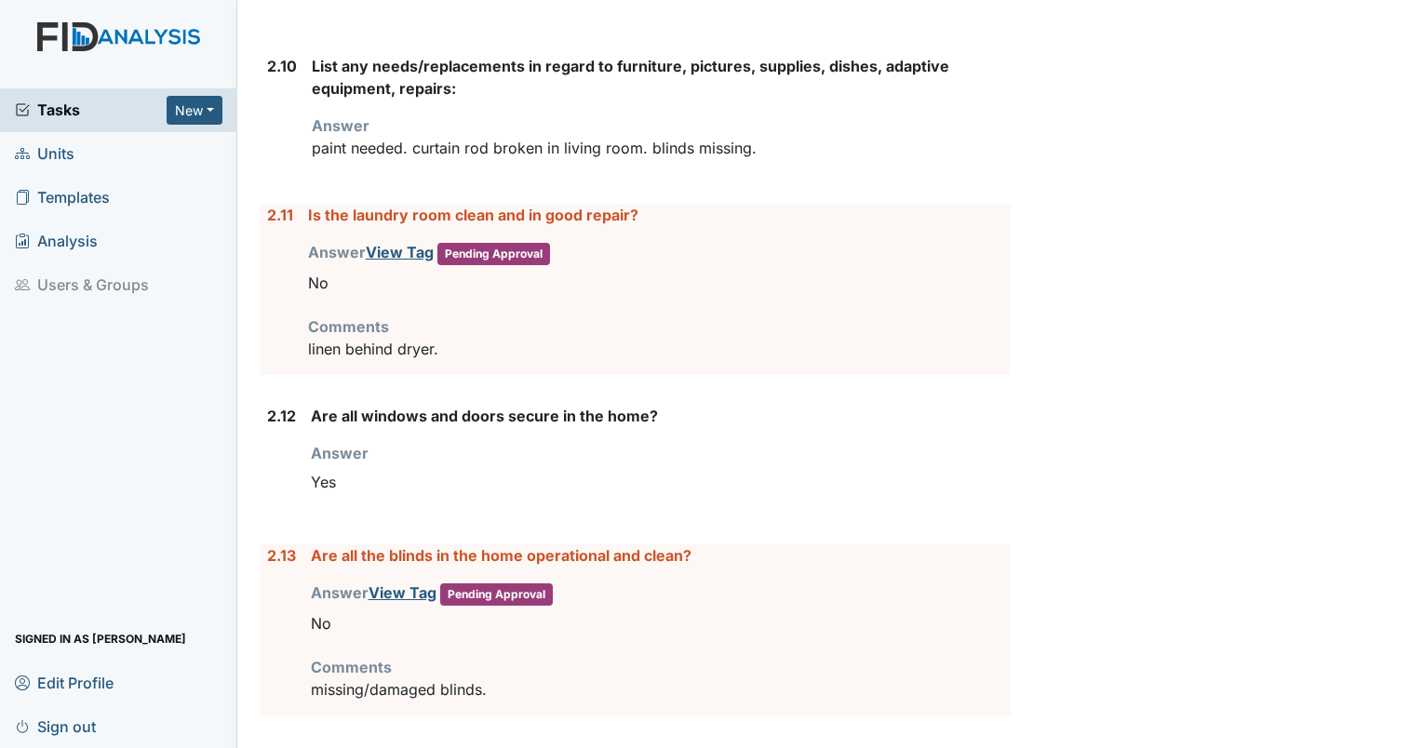
scroll to position [3466, 0]
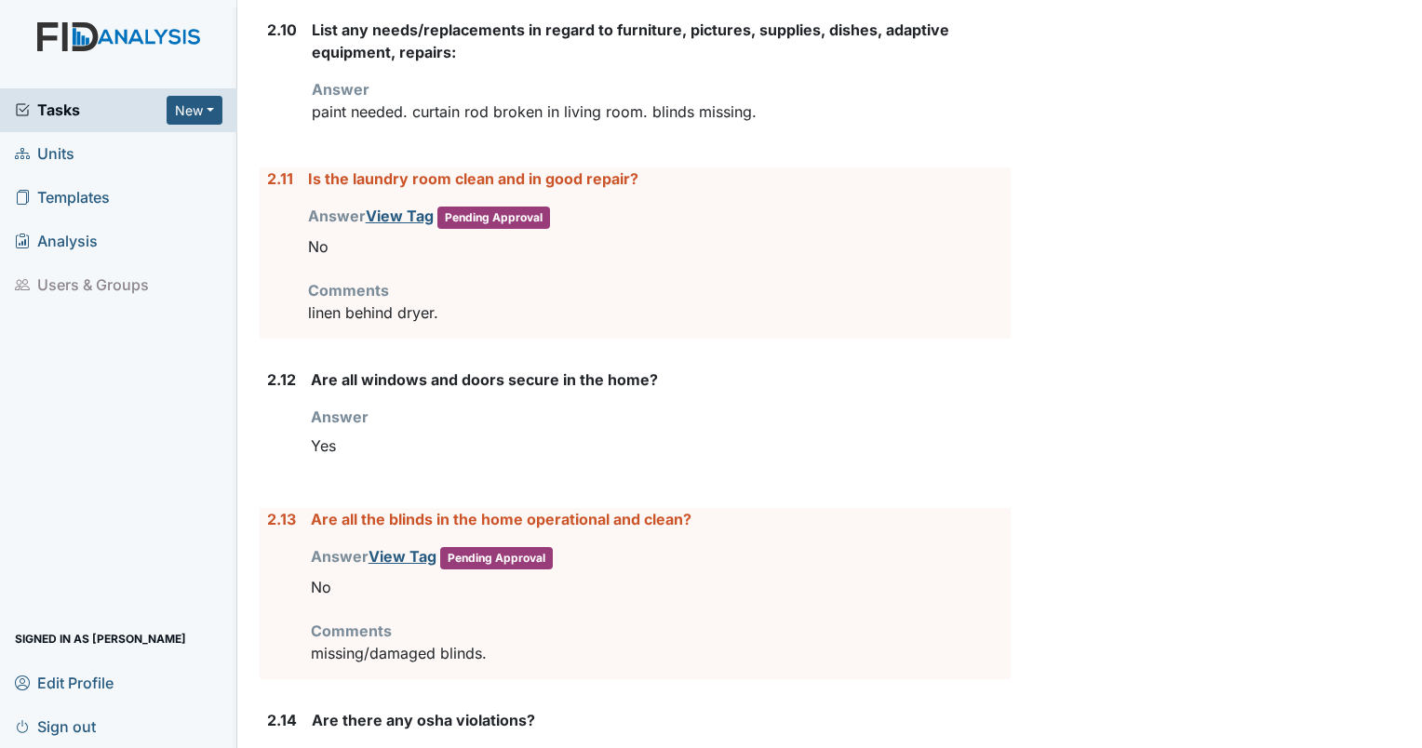
click at [502, 261] on div "Is the laundry room clean and in good repair? Answer View Tag Pending Approval …" at bounding box center [659, 253] width 703 height 171
click at [381, 209] on link "View Tag" at bounding box center [400, 216] width 68 height 19
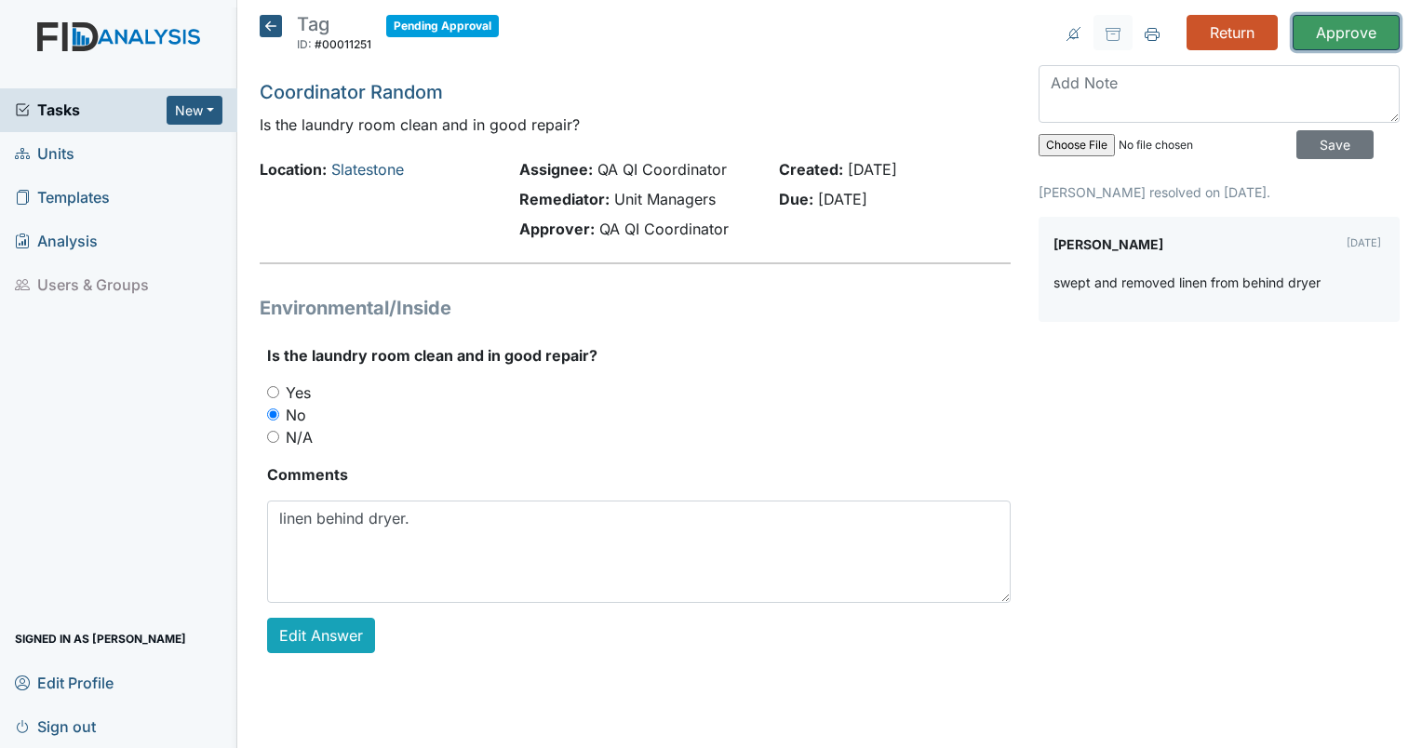
click at [1325, 27] on input "Approve" at bounding box center [1346, 32] width 107 height 35
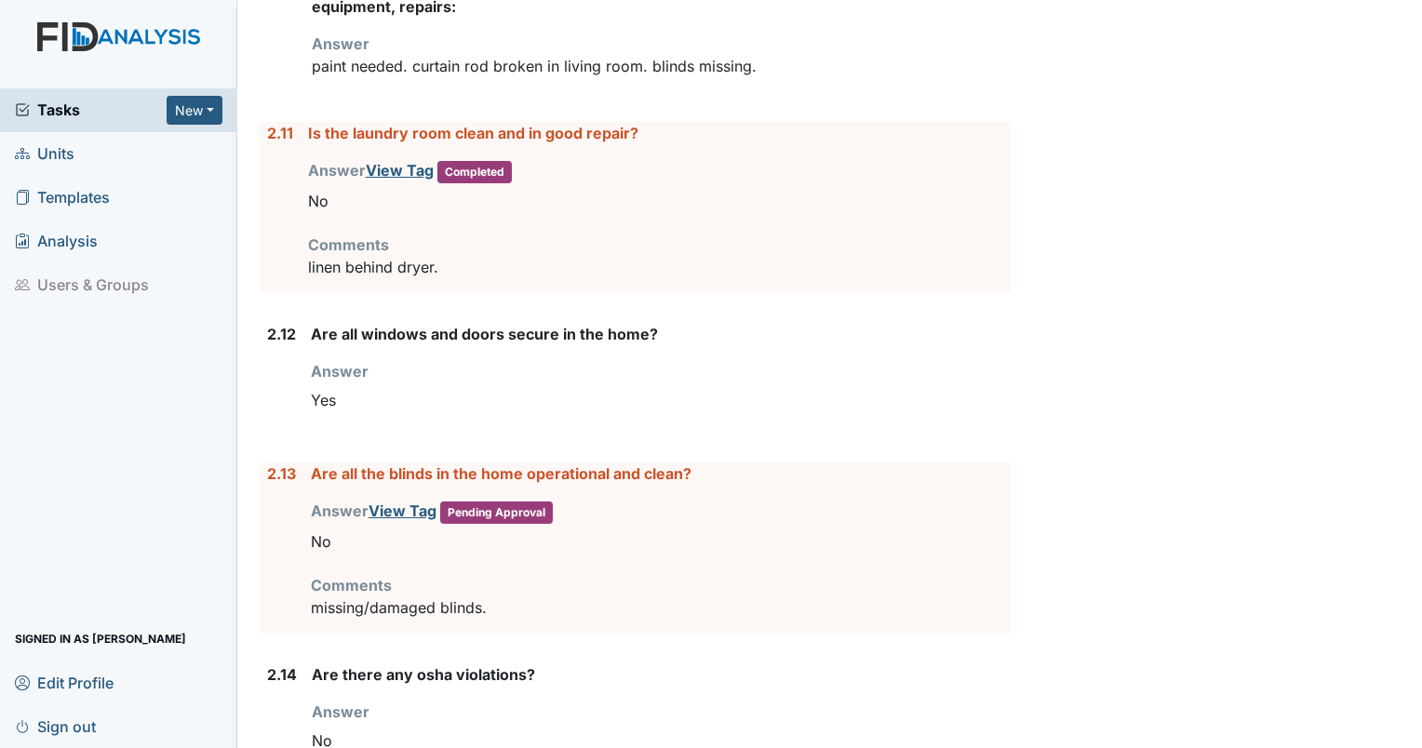
scroll to position [3786, 0]
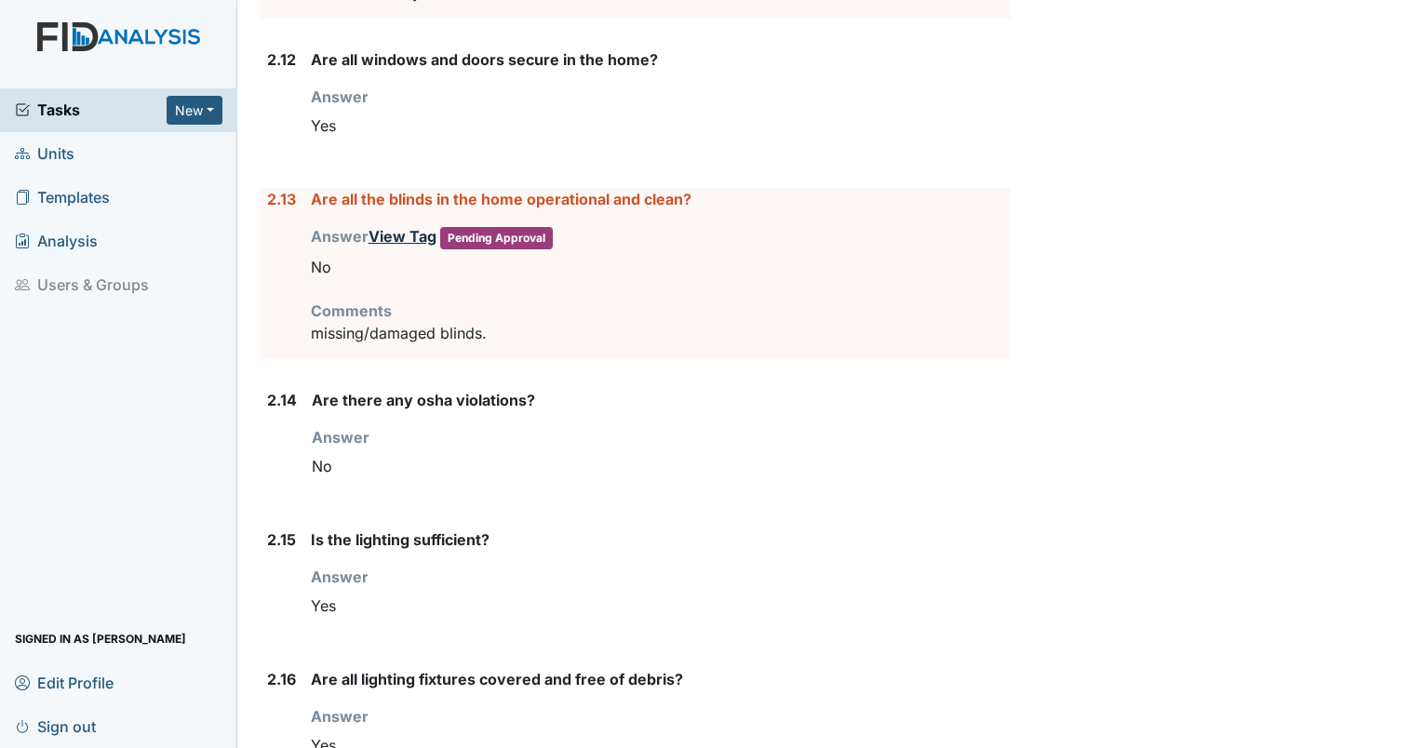
click at [392, 229] on link "View Tag" at bounding box center [403, 236] width 68 height 19
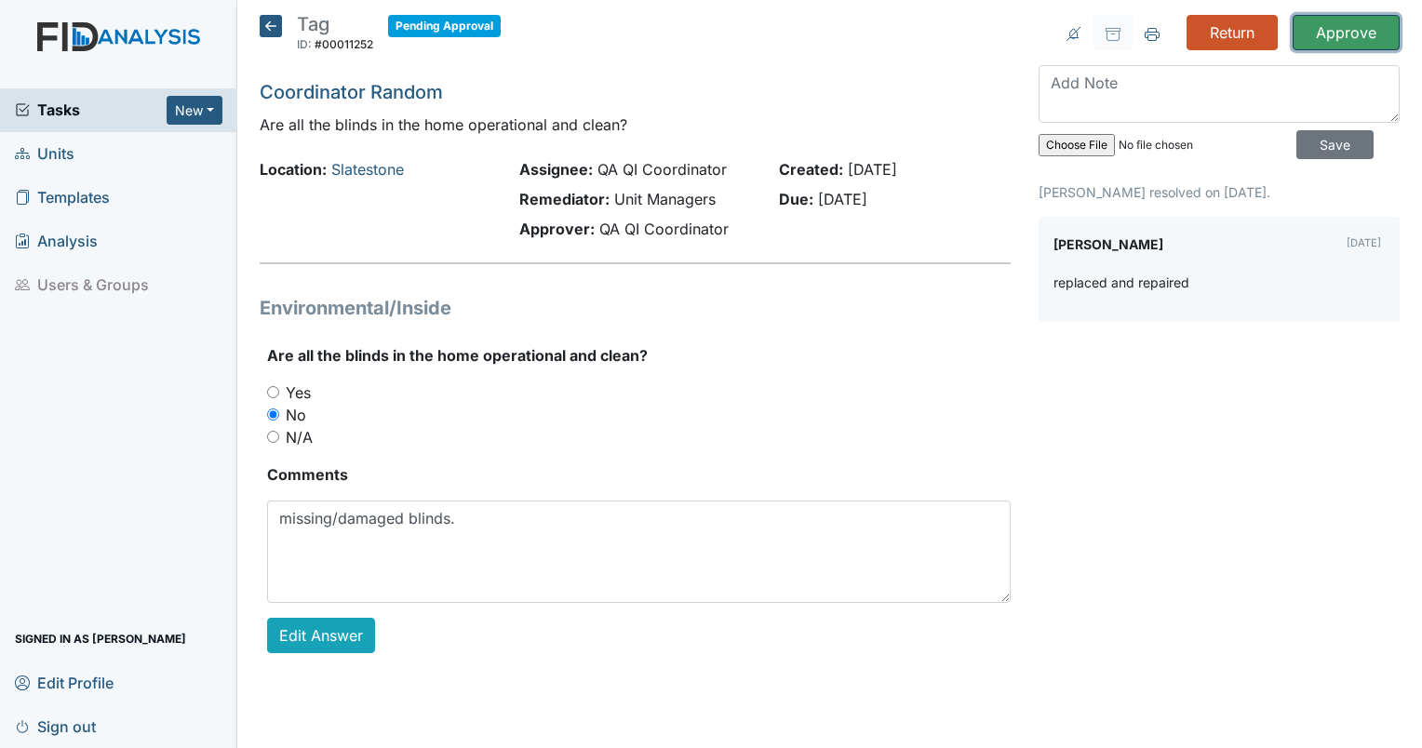
click at [1322, 40] on input "Approve" at bounding box center [1346, 32] width 107 height 35
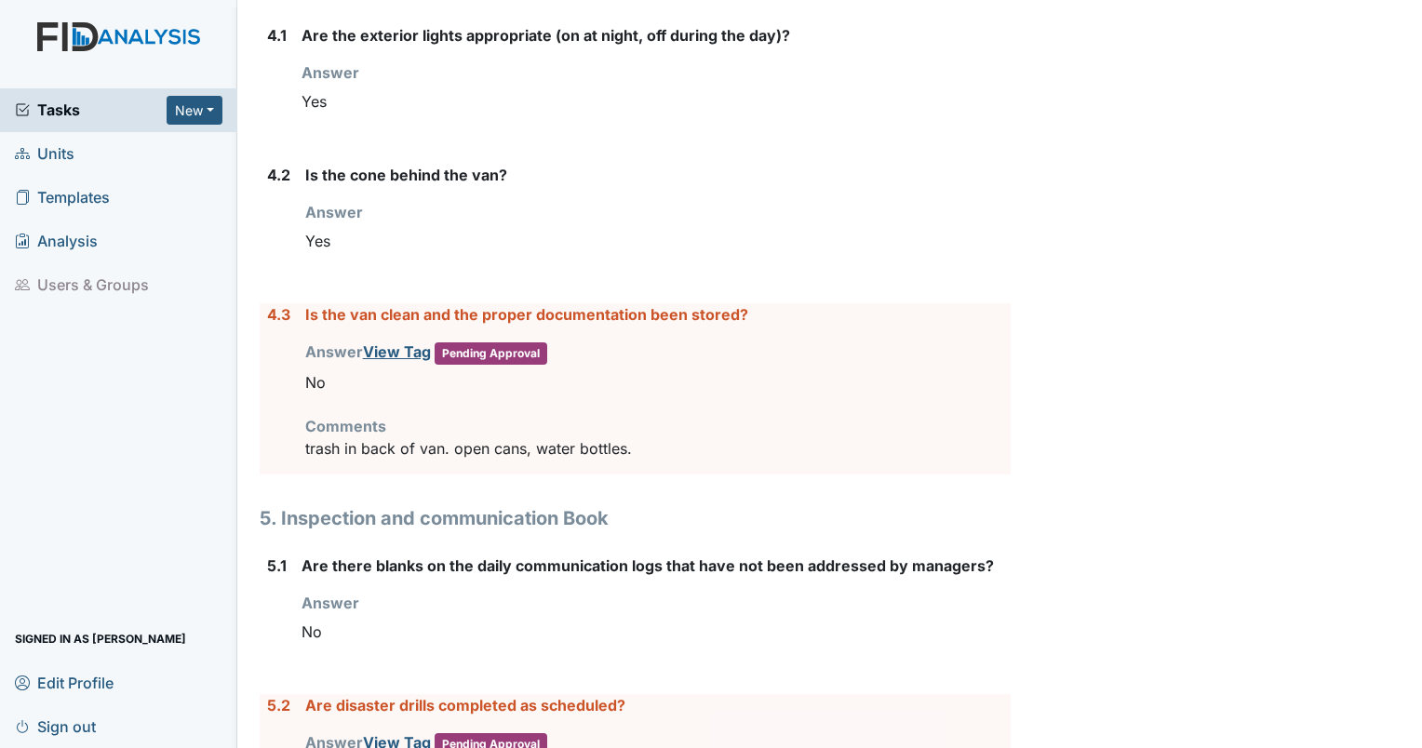
scroll to position [6842, 0]
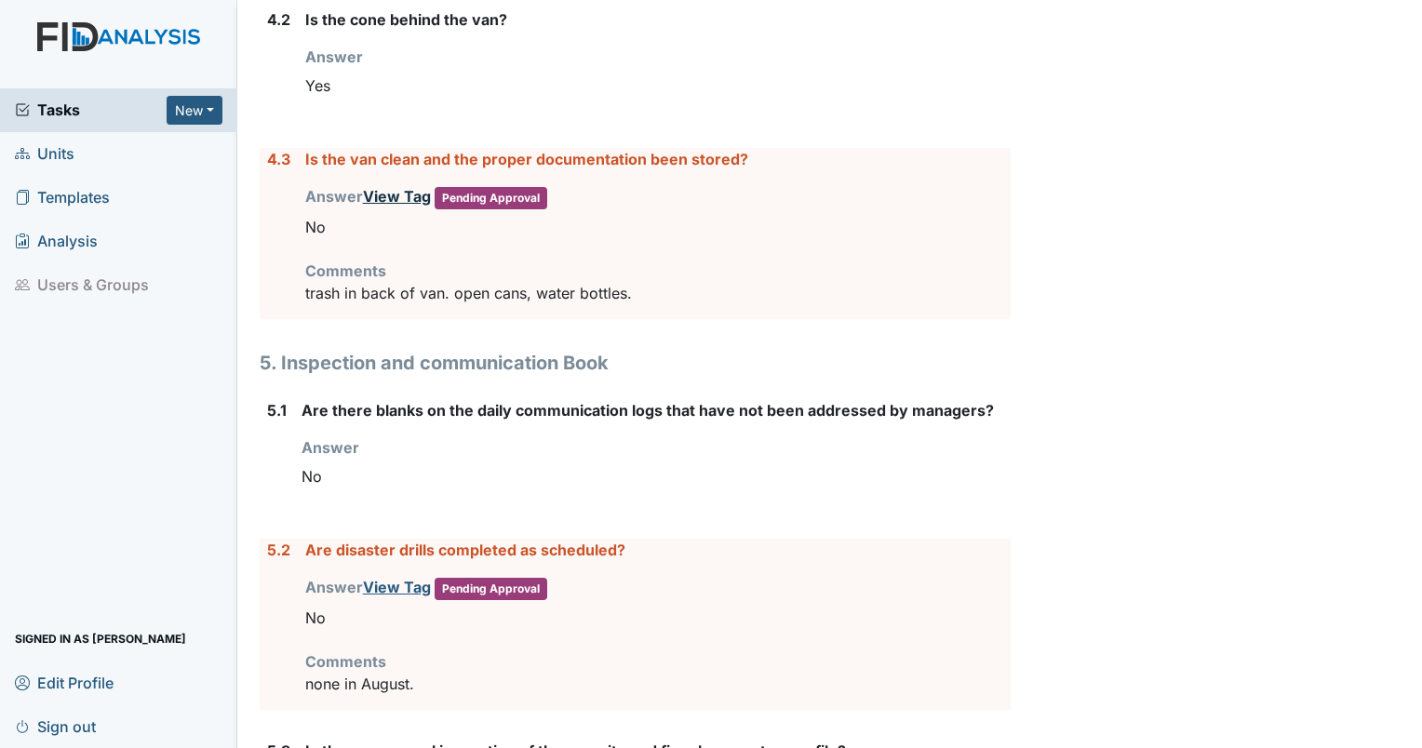
click at [376, 187] on link "View Tag" at bounding box center [397, 196] width 68 height 19
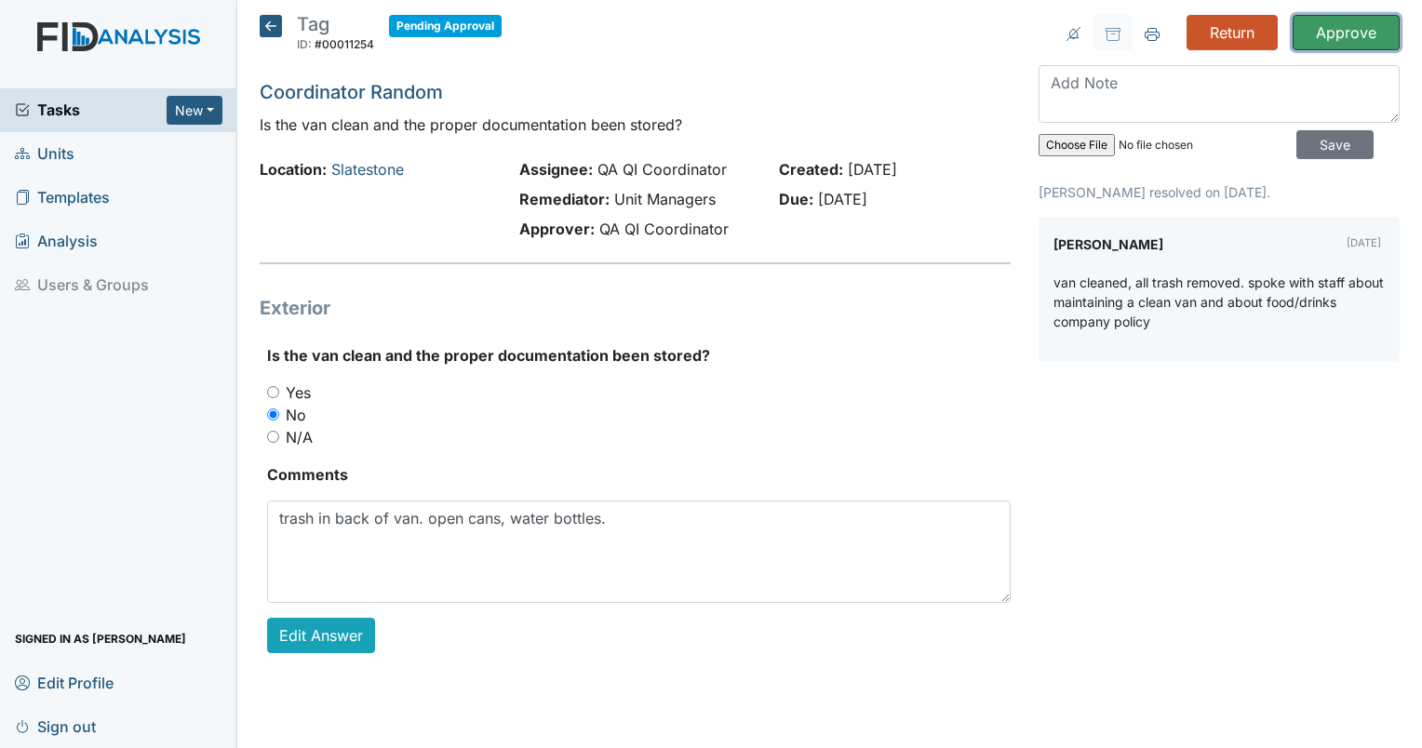
click at [1341, 37] on input "Approve" at bounding box center [1346, 32] width 107 height 35
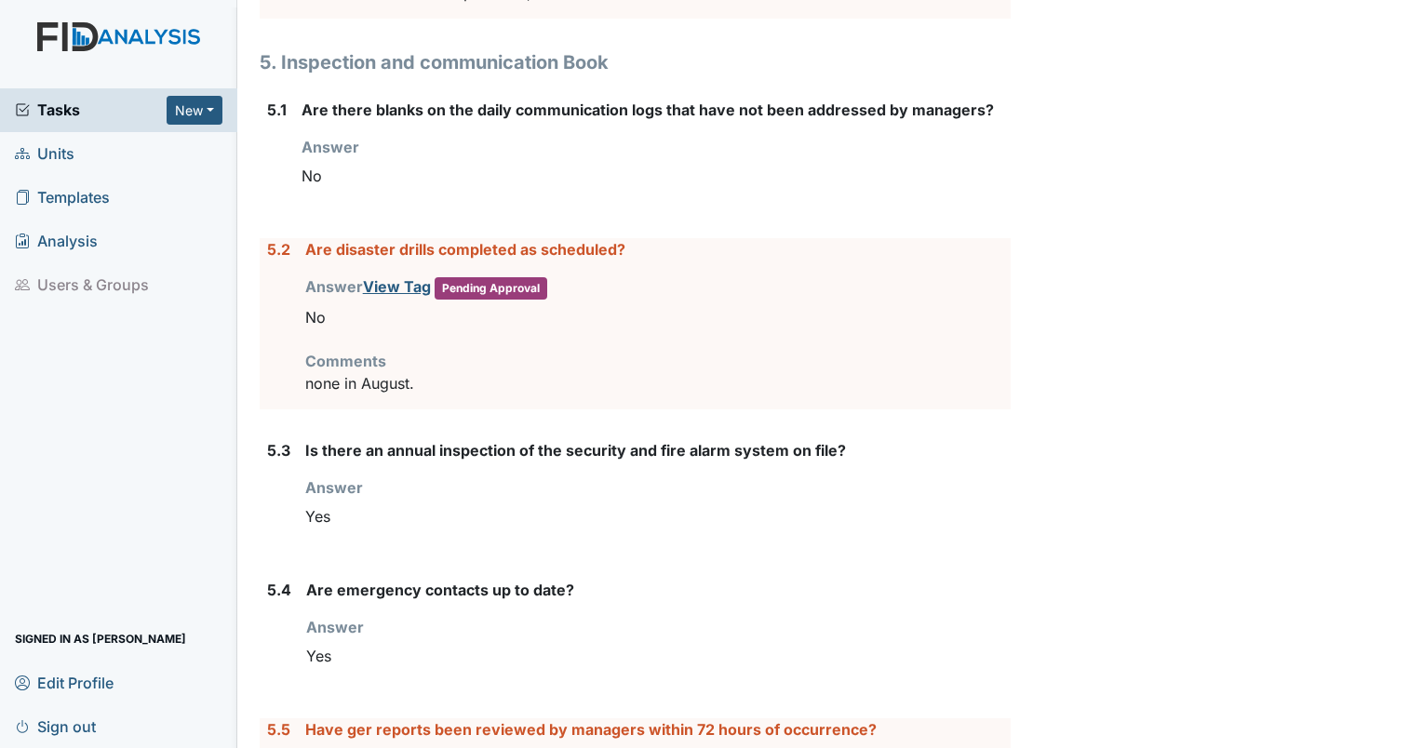
scroll to position [7162, 0]
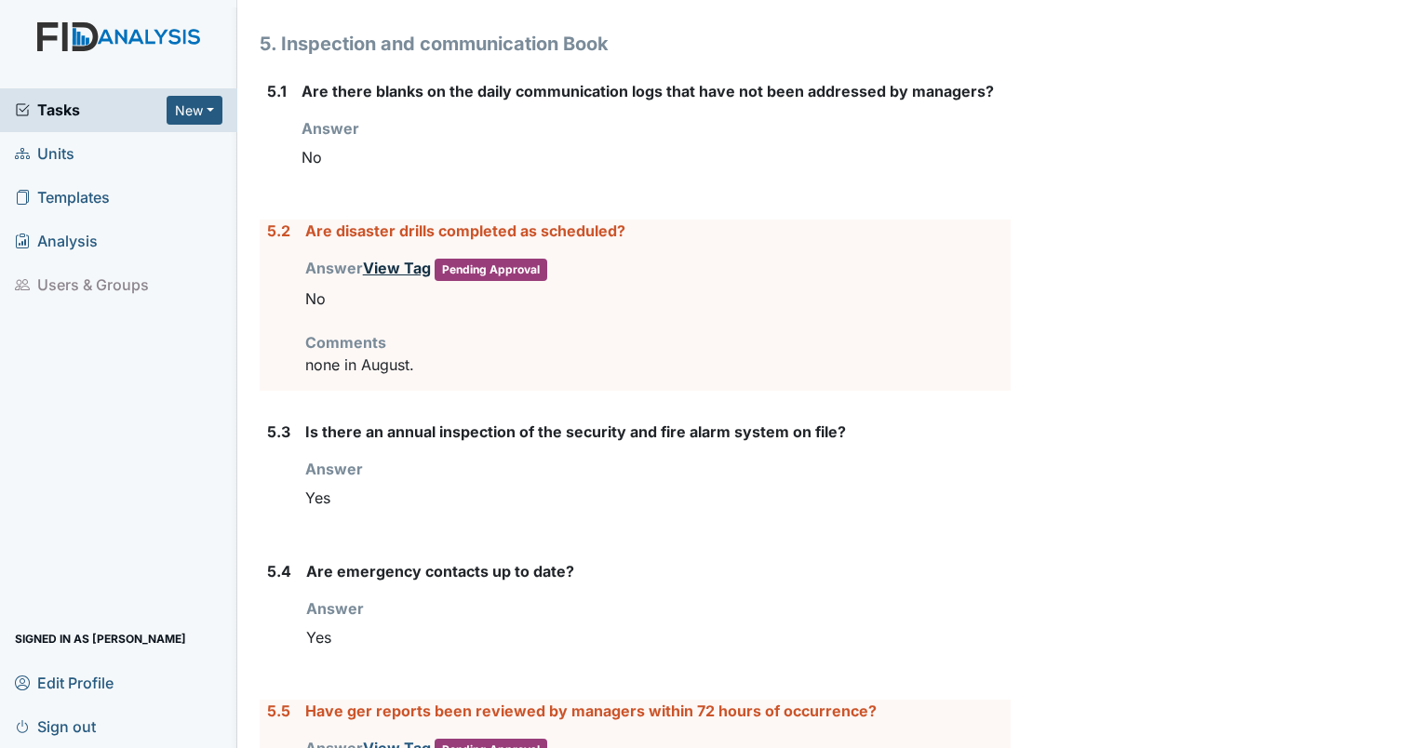
click at [391, 259] on link "View Tag" at bounding box center [397, 268] width 68 height 19
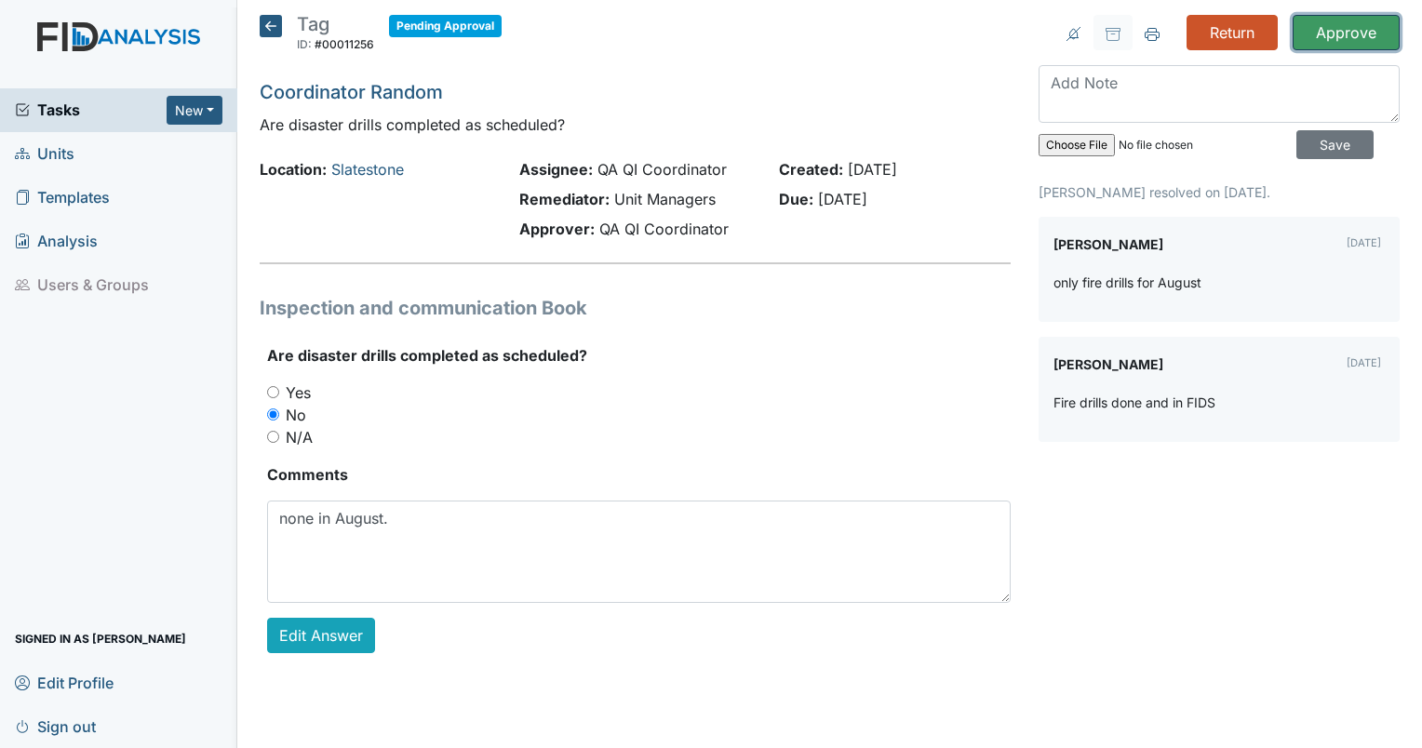
click at [1330, 31] on input "Approve" at bounding box center [1346, 32] width 107 height 35
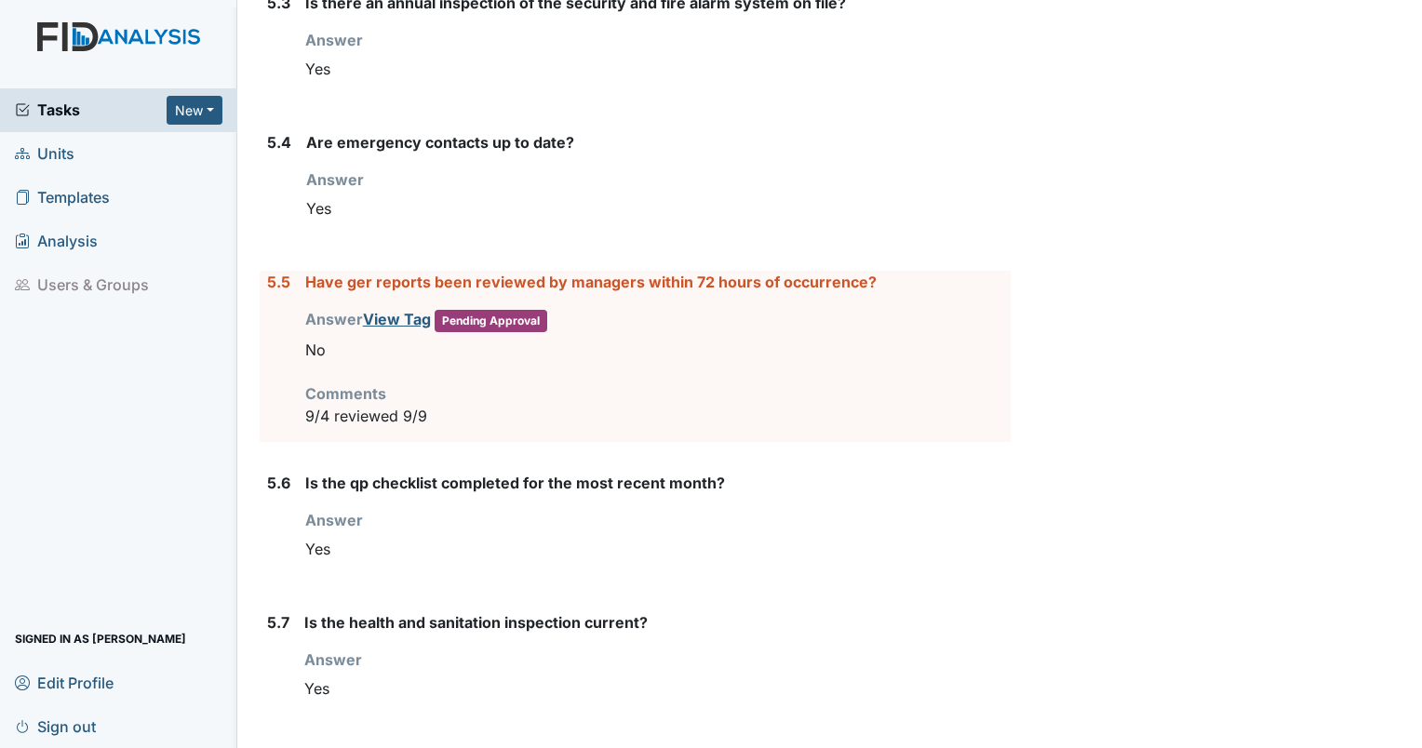
scroll to position [7608, 0]
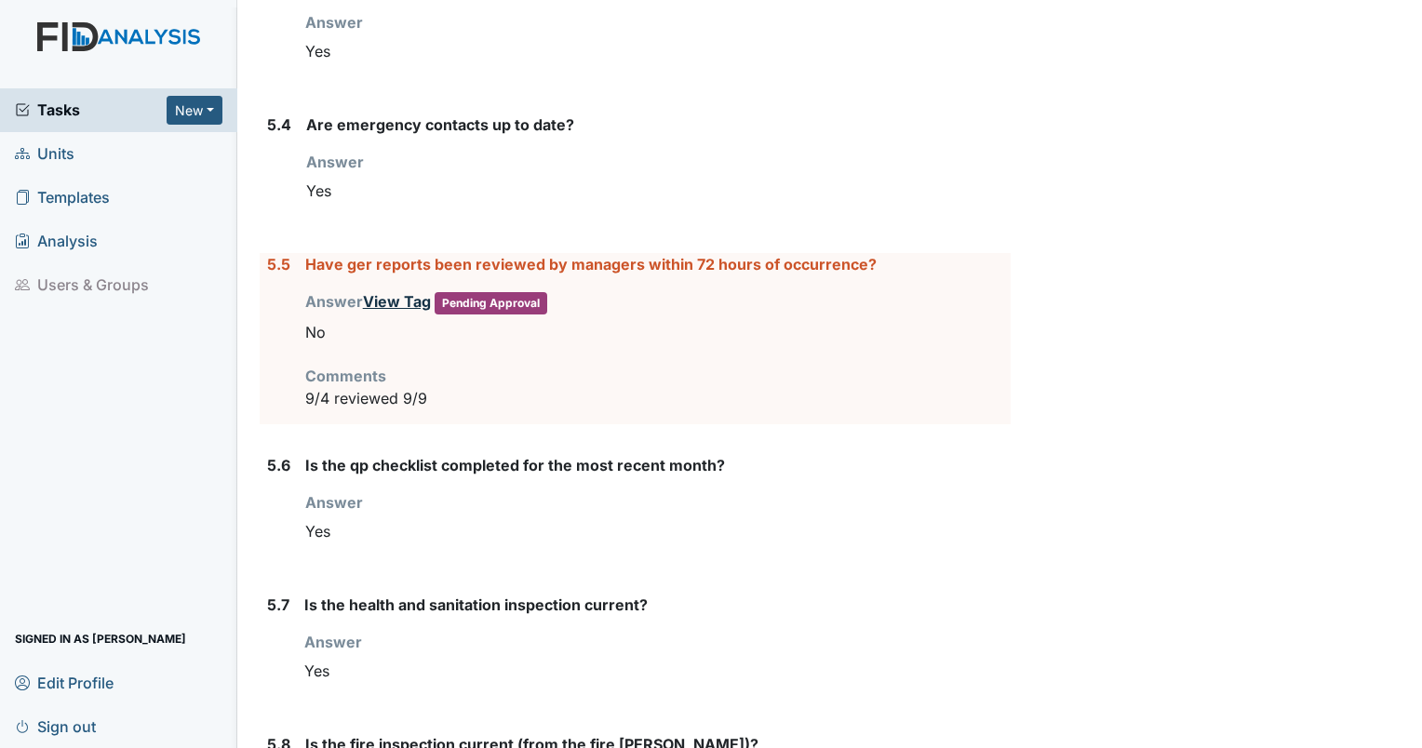
click at [379, 292] on link "View Tag" at bounding box center [397, 301] width 68 height 19
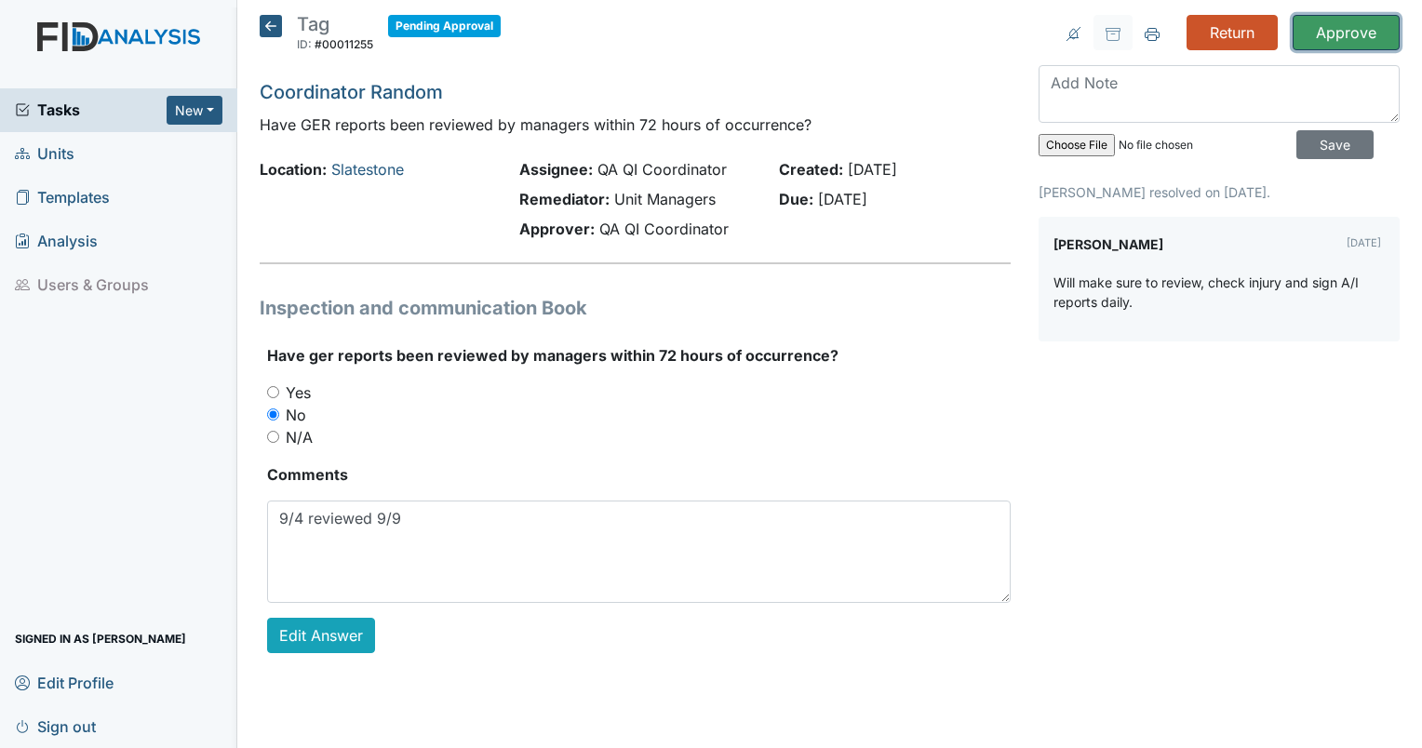
click at [1348, 30] on input "Approve" at bounding box center [1346, 32] width 107 height 35
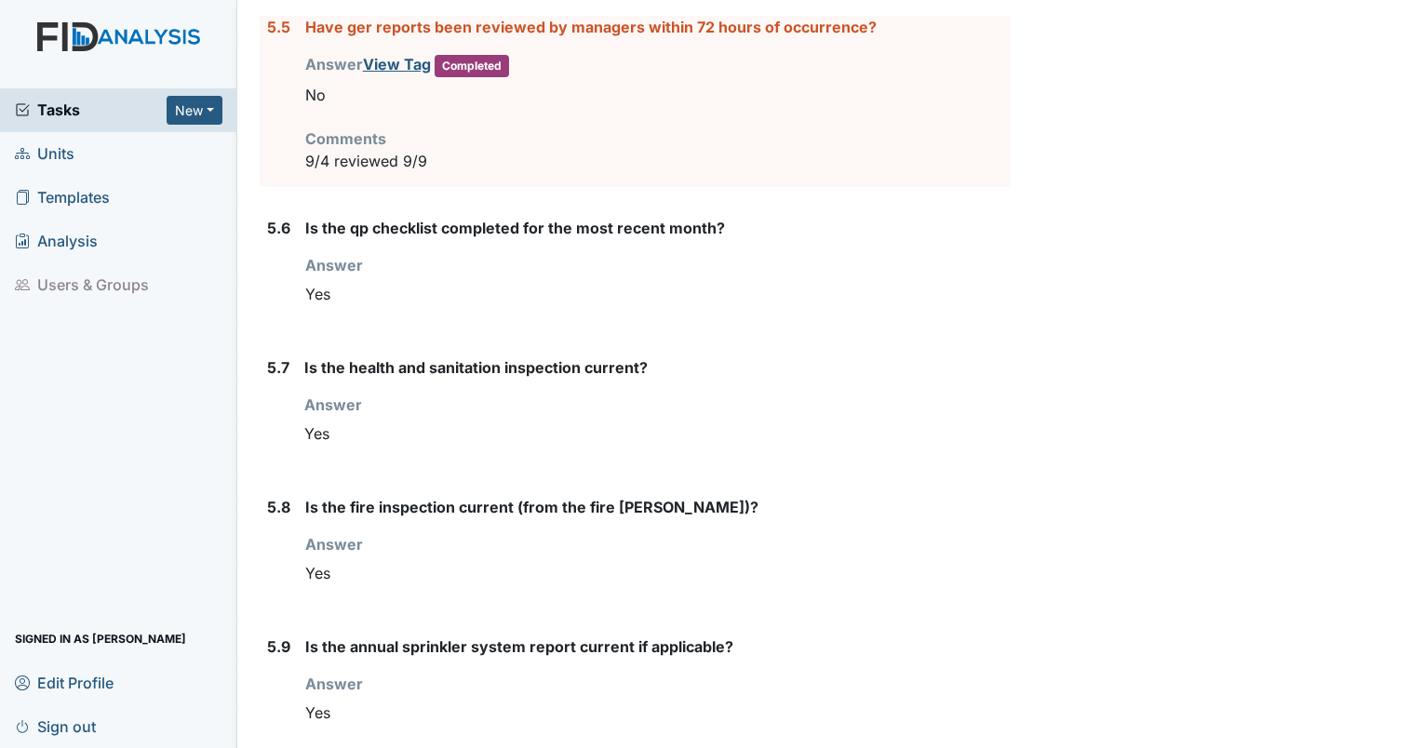
scroll to position [8001, 0]
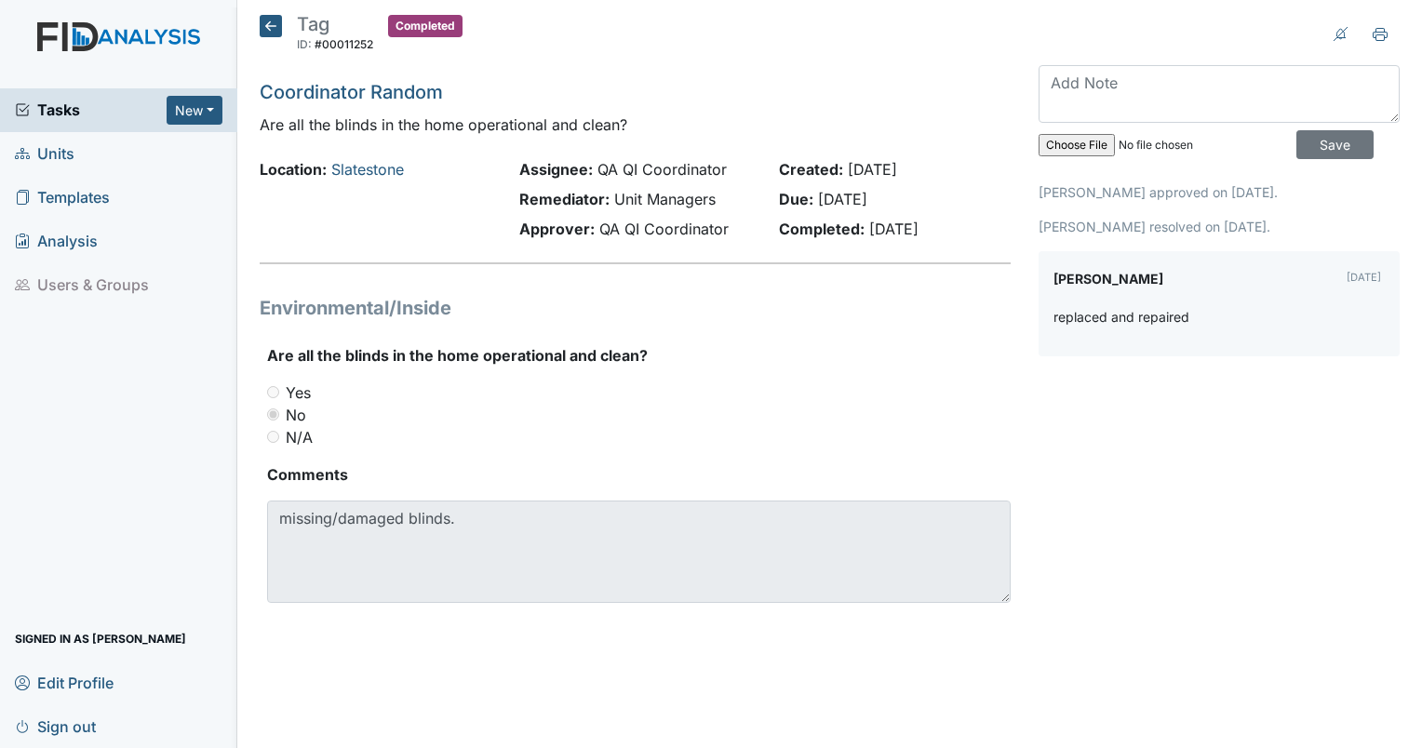
click at [66, 103] on span "Tasks" at bounding box center [91, 110] width 152 height 22
